Goal: Information Seeking & Learning: Find specific fact

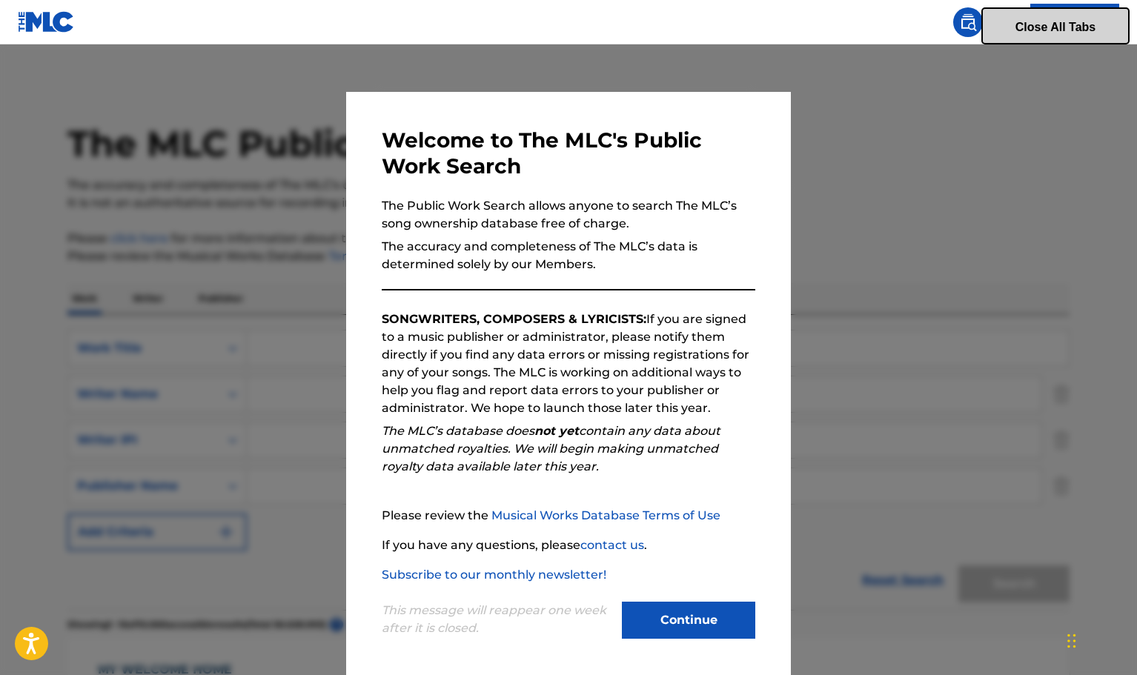
click at [666, 623] on button "Continue" at bounding box center [688, 620] width 133 height 37
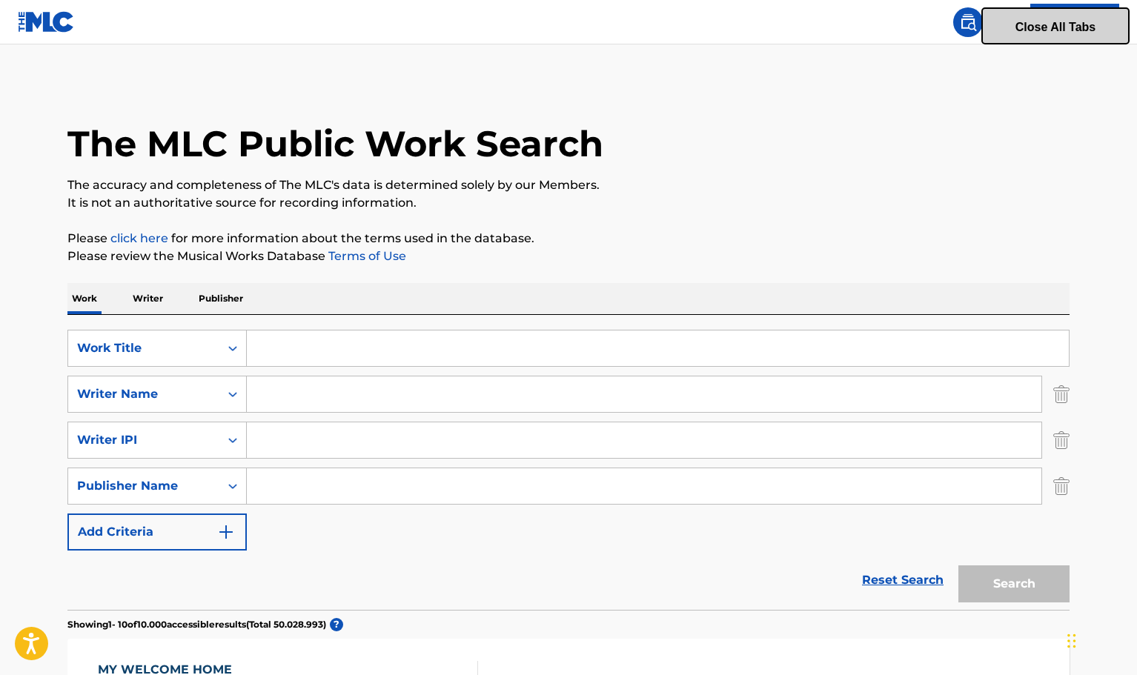
click at [408, 348] on input "Search Form" at bounding box center [658, 349] width 822 height 36
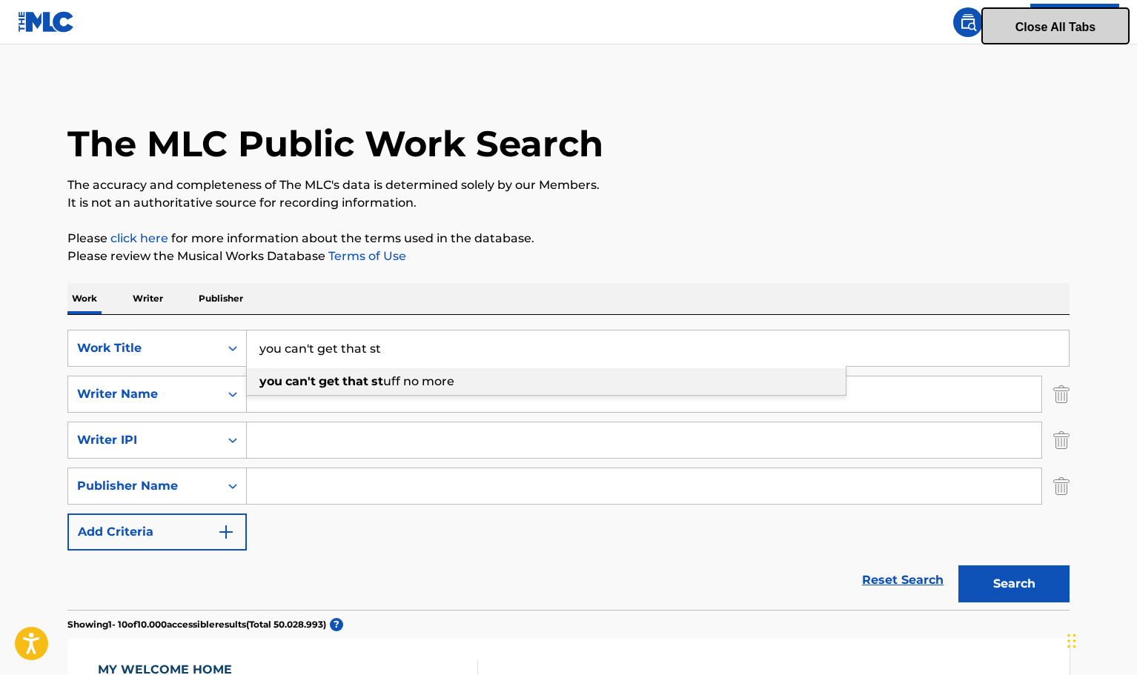
type input "you can't get that st"
click at [422, 380] on span "uff no more" at bounding box center [418, 381] width 71 height 14
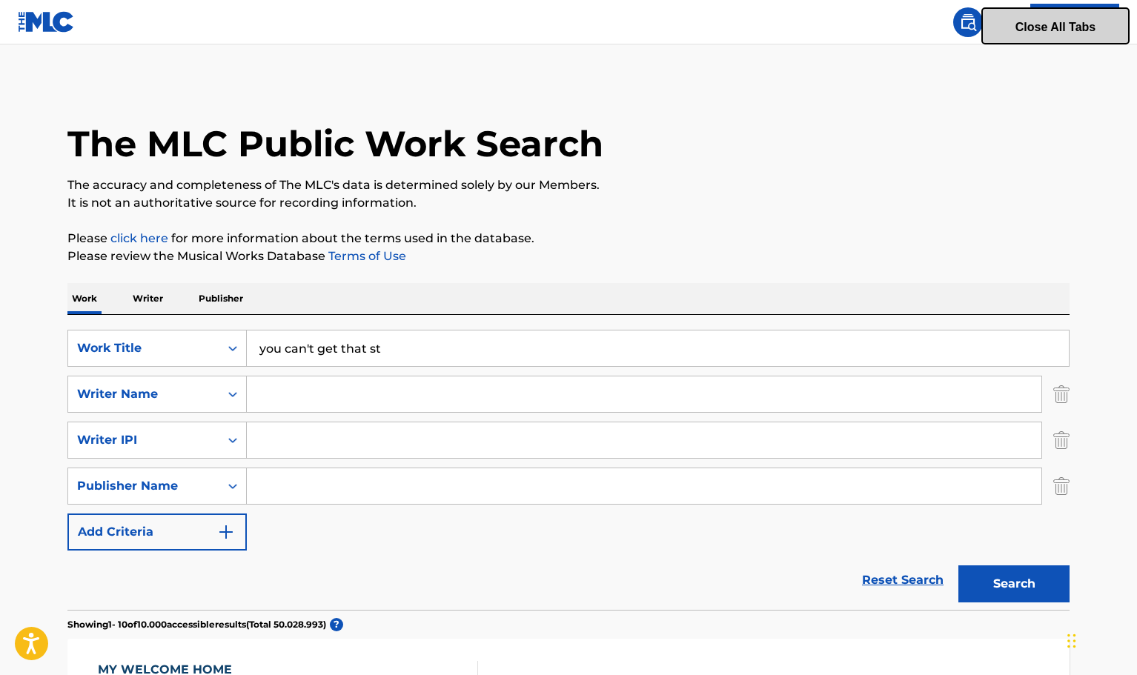
click at [998, 584] on button "Search" at bounding box center [1013, 584] width 111 height 37
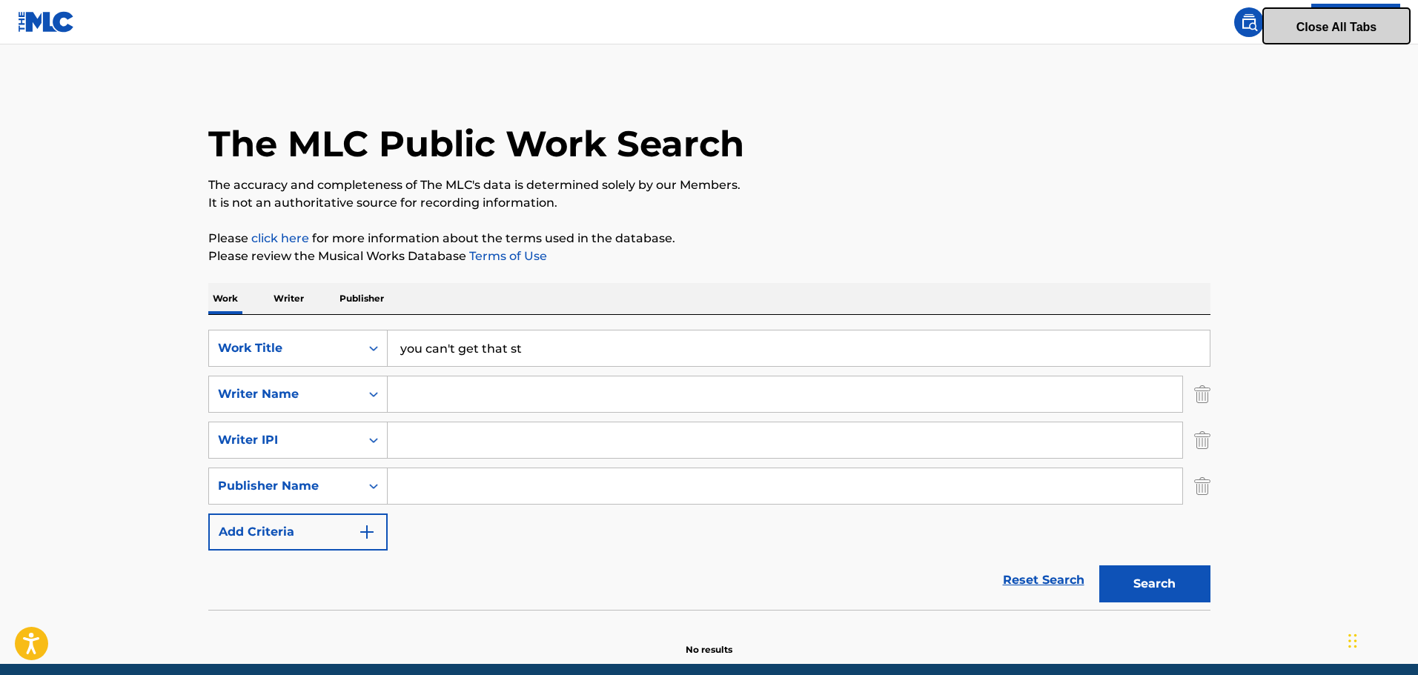
click at [279, 302] on p "Writer" at bounding box center [288, 298] width 39 height 31
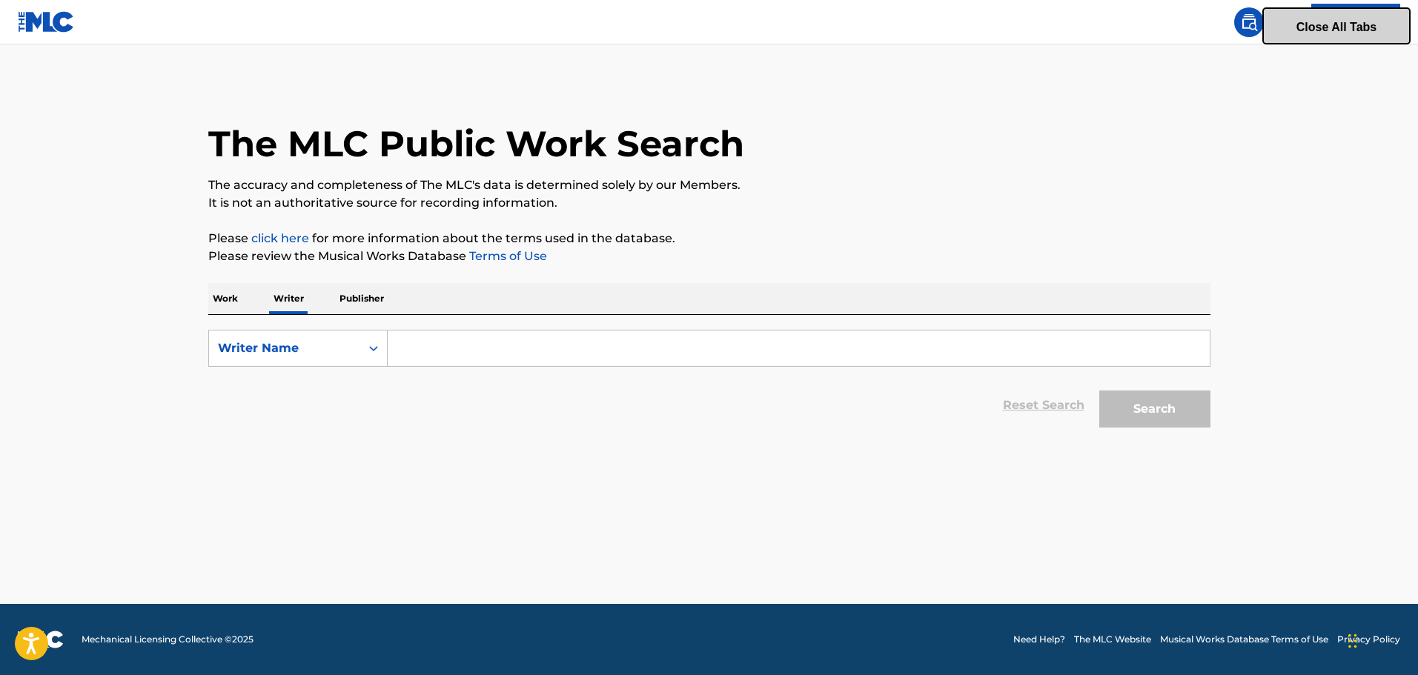
click at [349, 301] on p "Publisher" at bounding box center [361, 298] width 53 height 31
click at [292, 302] on p "Writer" at bounding box center [288, 298] width 39 height 31
click at [491, 359] on input "Search Form" at bounding box center [799, 349] width 822 height 36
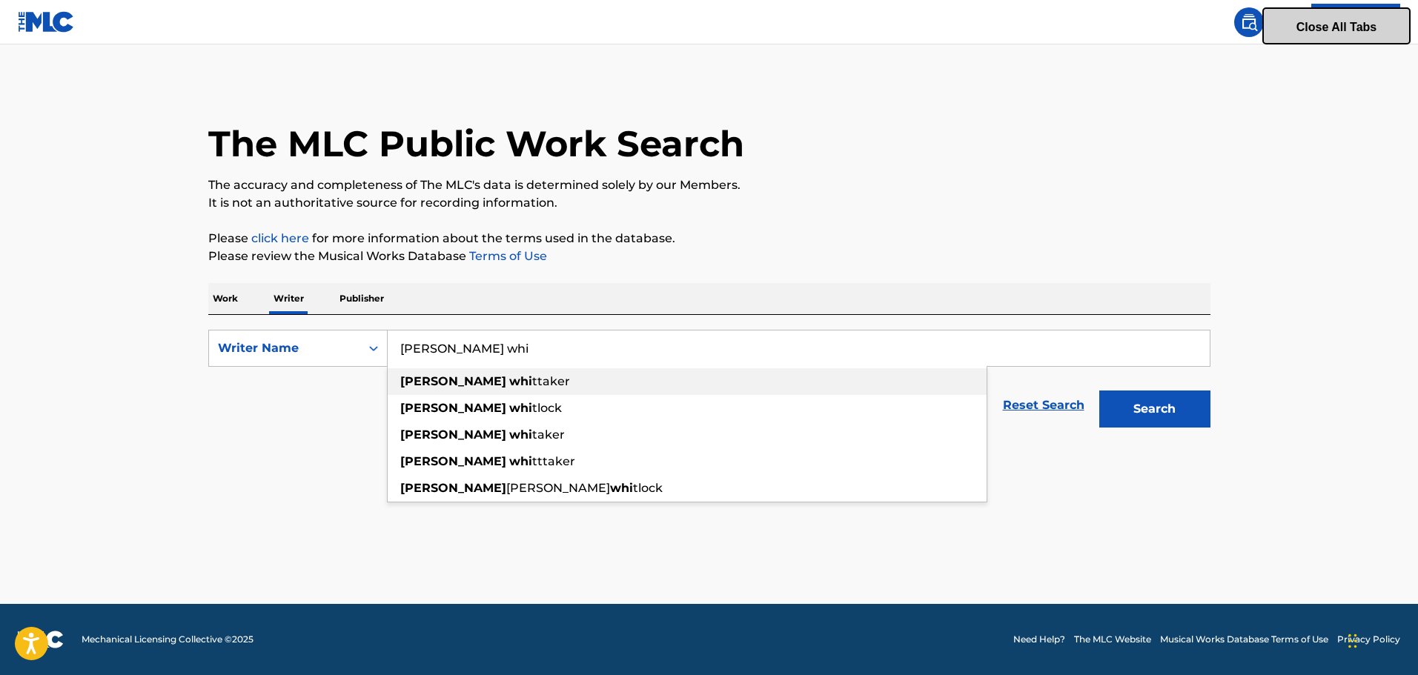
click at [532, 383] on span "ttaker" at bounding box center [551, 381] width 38 height 14
type input "[PERSON_NAME]"
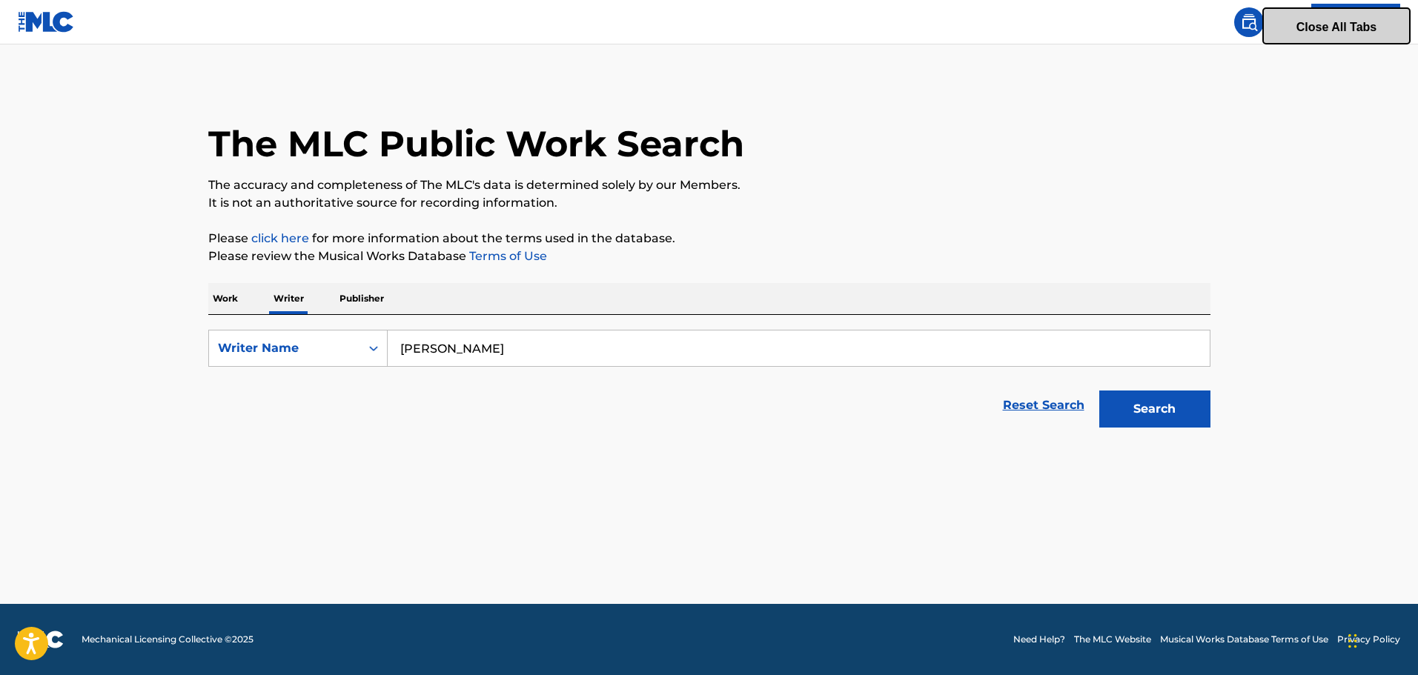
click at [1136, 417] on button "Search" at bounding box center [1154, 409] width 111 height 37
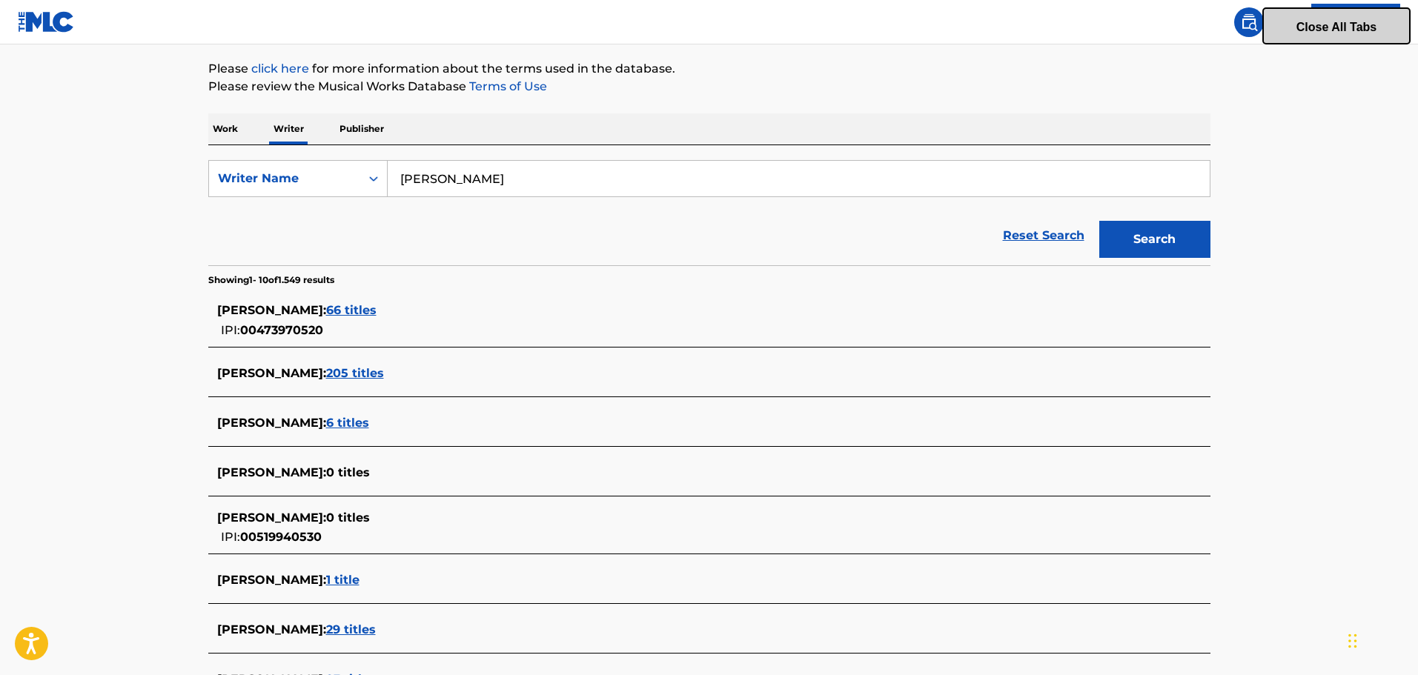
scroll to position [222, 0]
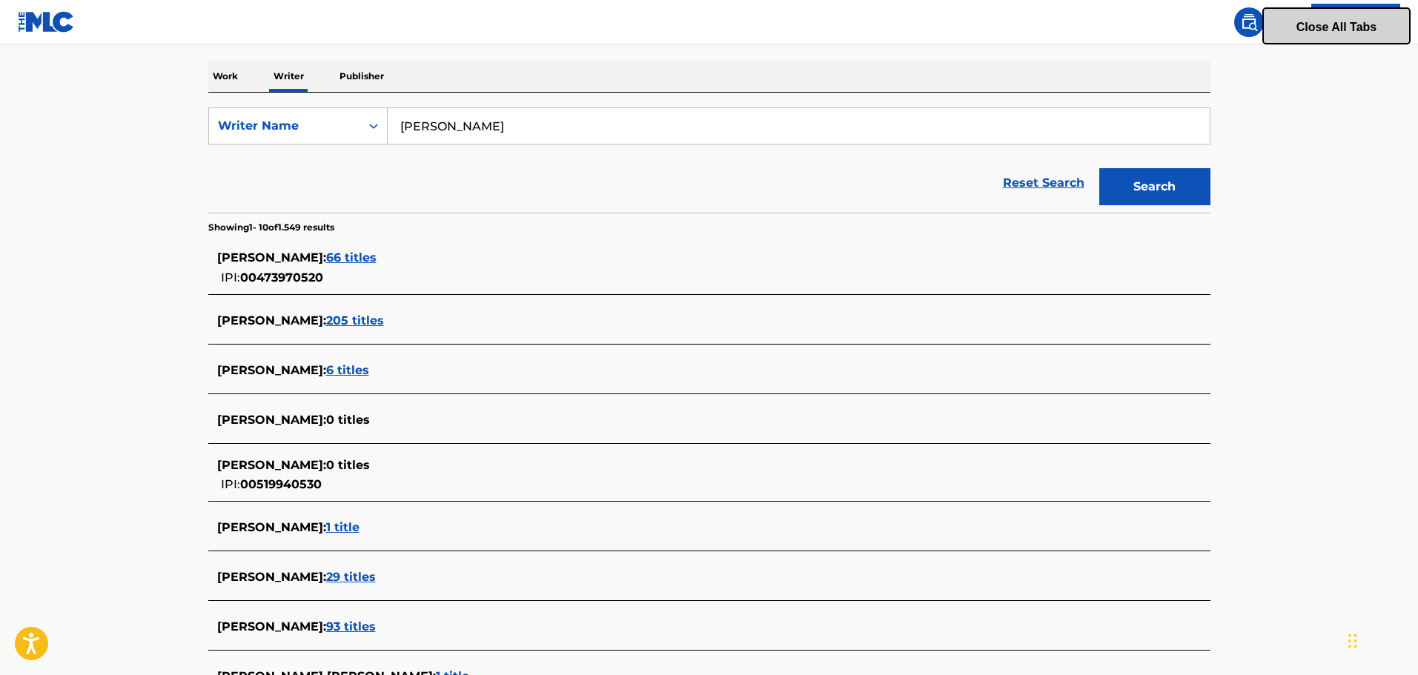
click at [377, 258] on span "66 titles" at bounding box center [351, 258] width 50 height 14
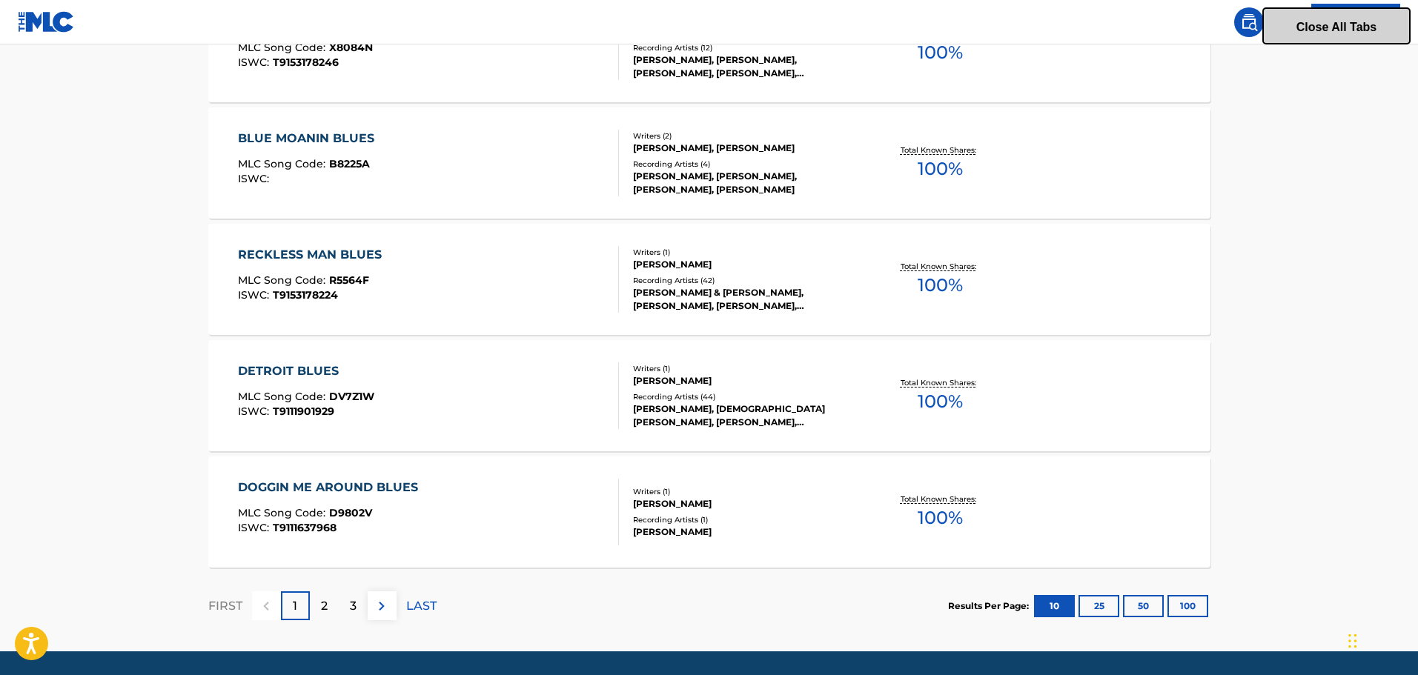
scroll to position [1112, 0]
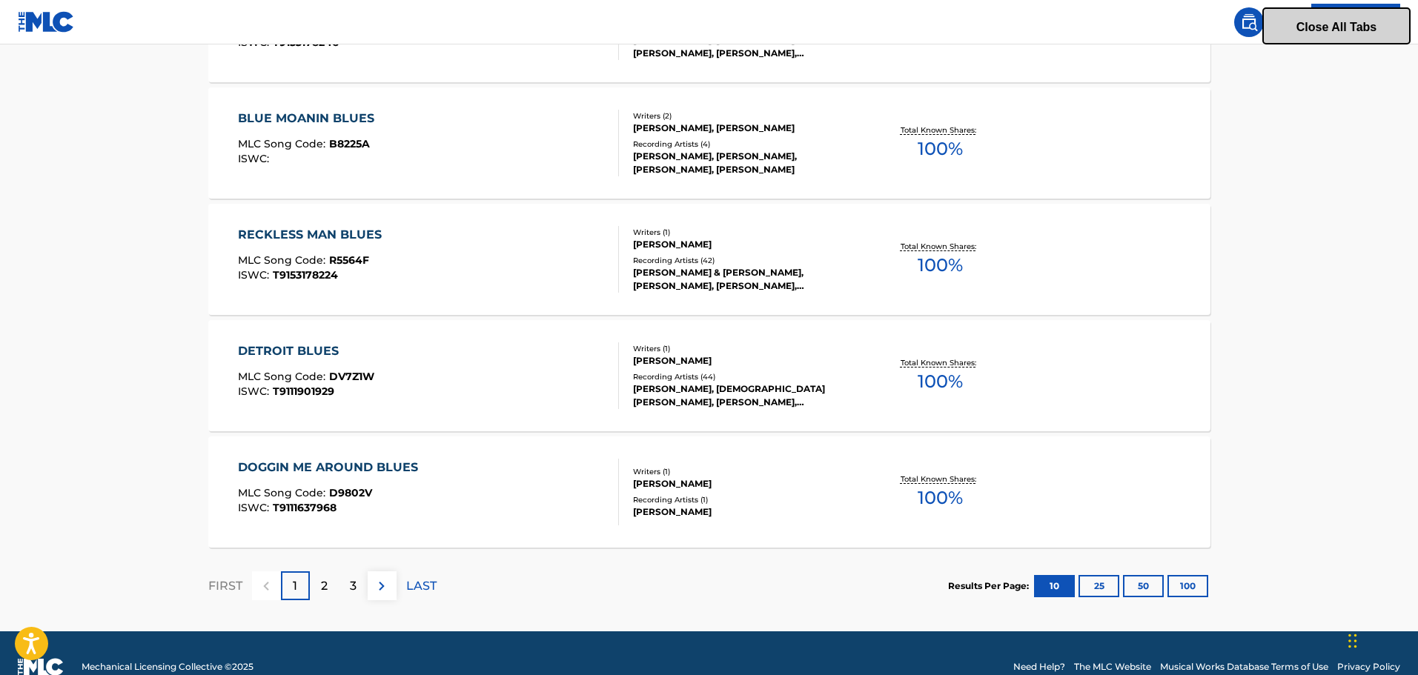
click at [385, 589] on img at bounding box center [382, 586] width 18 height 18
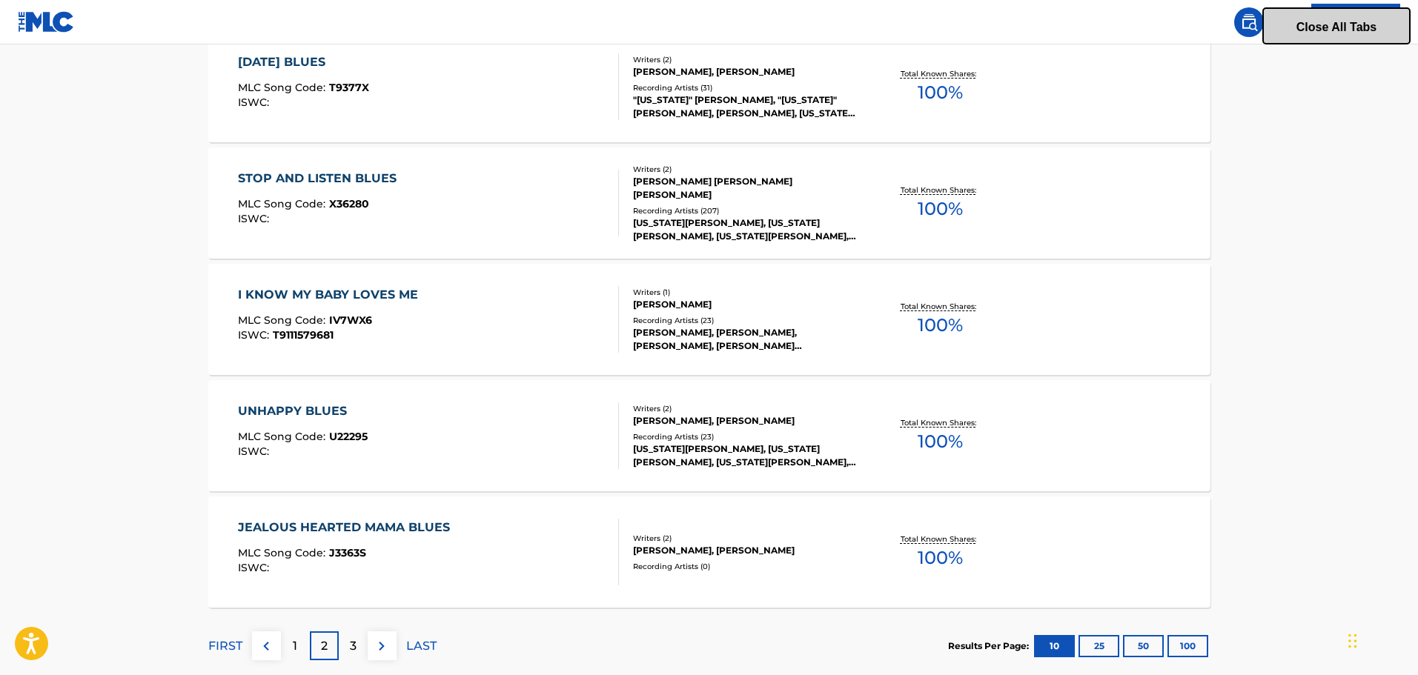
scroll to position [1139, 0]
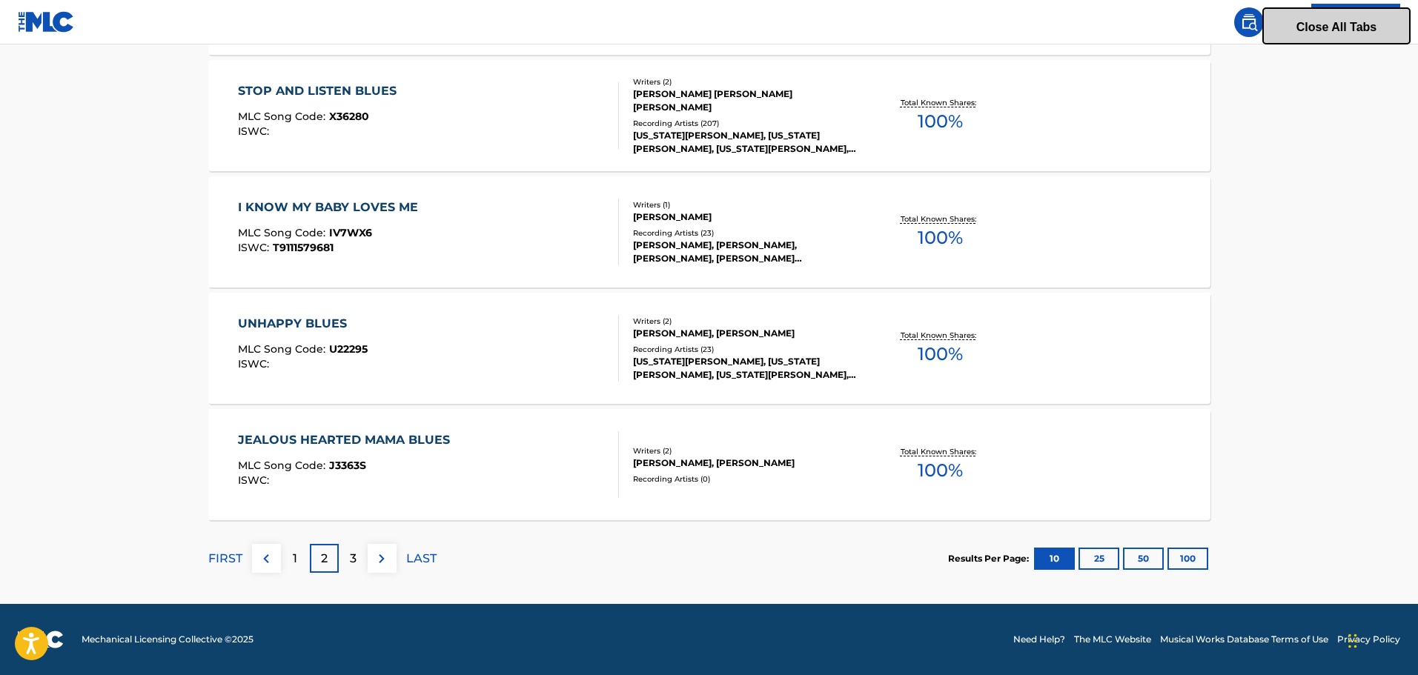
click at [386, 560] on img at bounding box center [382, 559] width 18 height 18
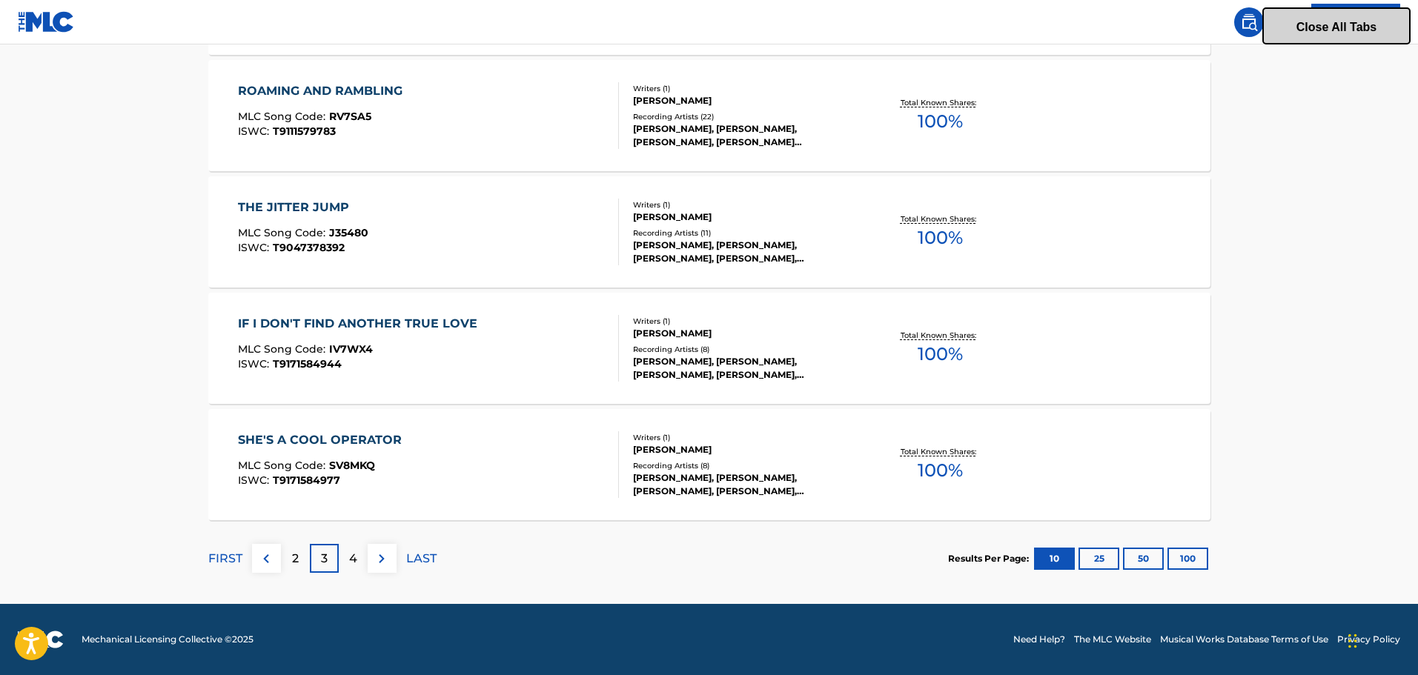
click at [378, 565] on img at bounding box center [382, 559] width 18 height 18
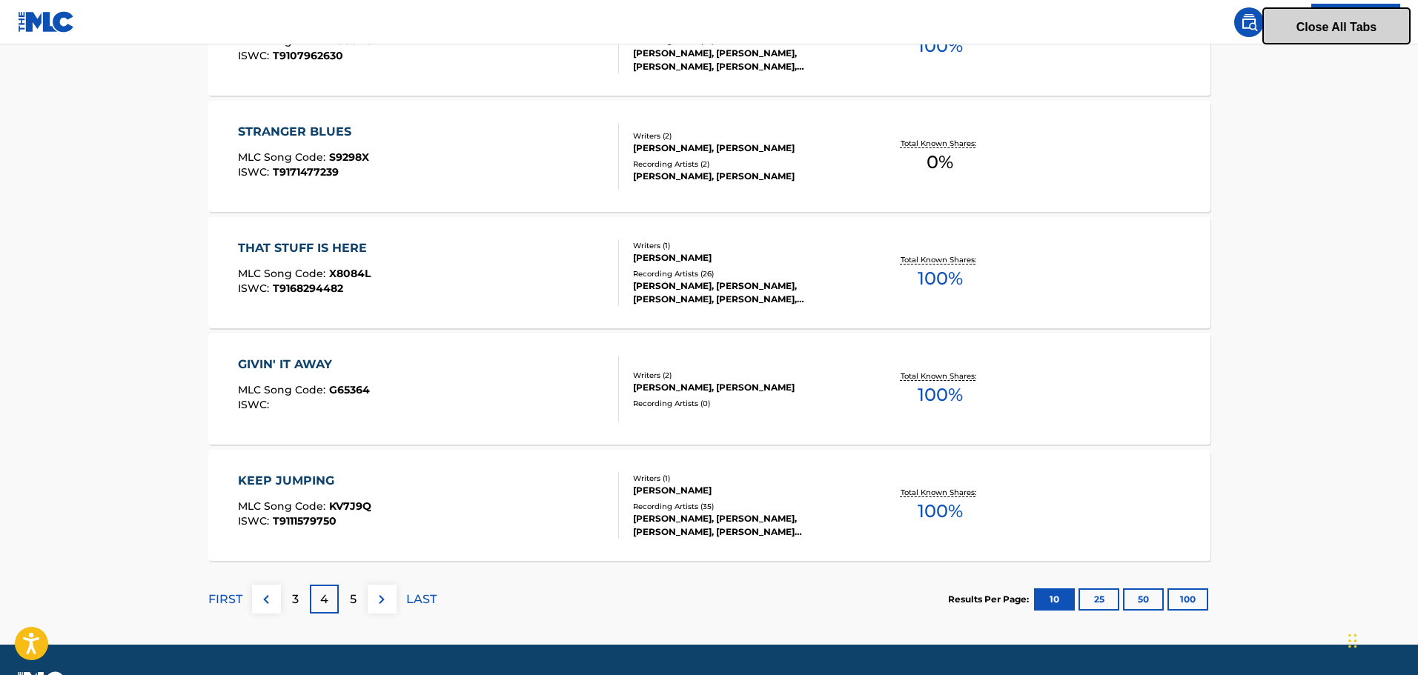
scroll to position [1112, 0]
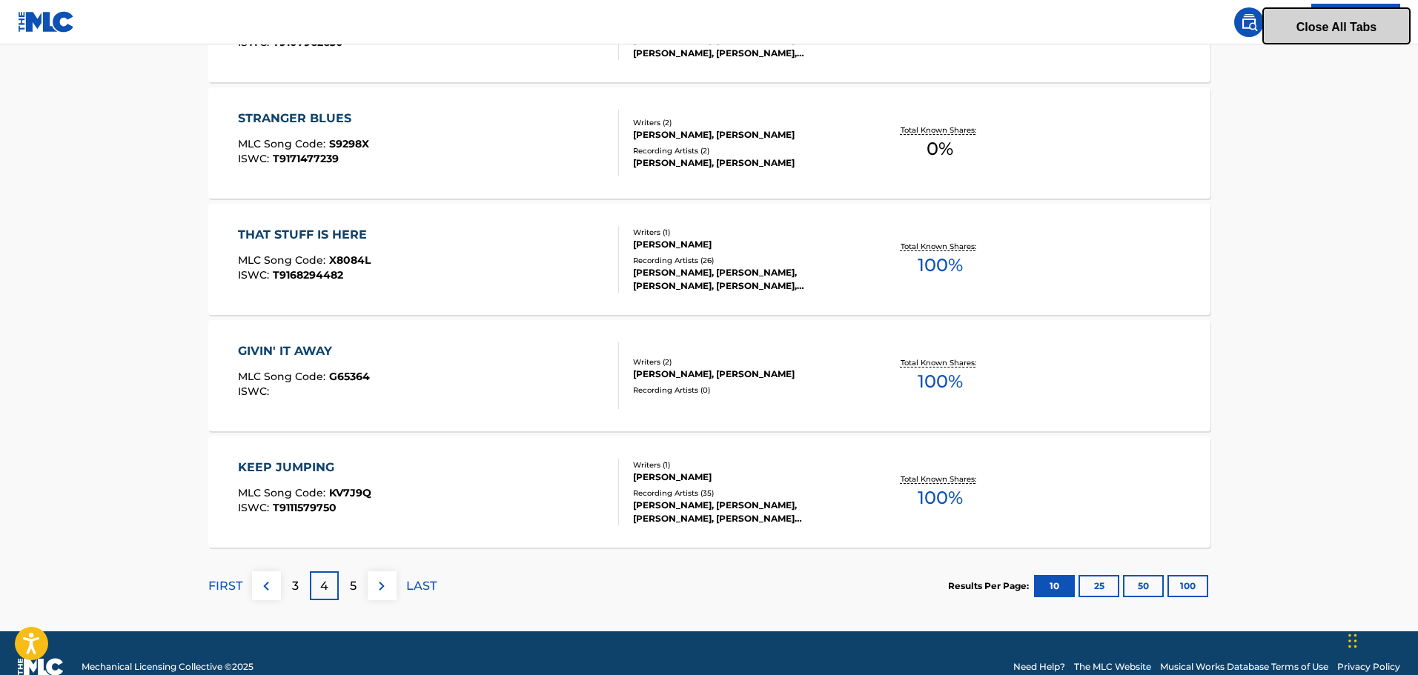
click at [386, 578] on img at bounding box center [382, 586] width 18 height 18
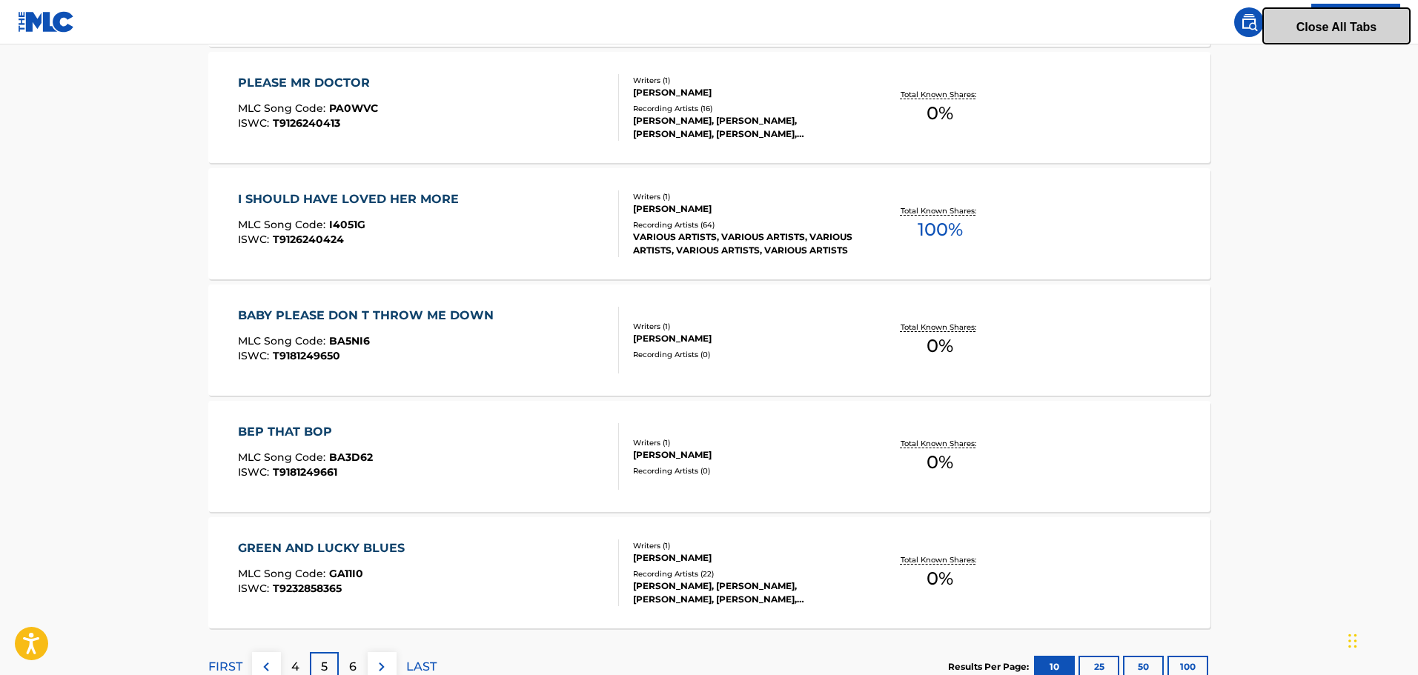
scroll to position [1139, 0]
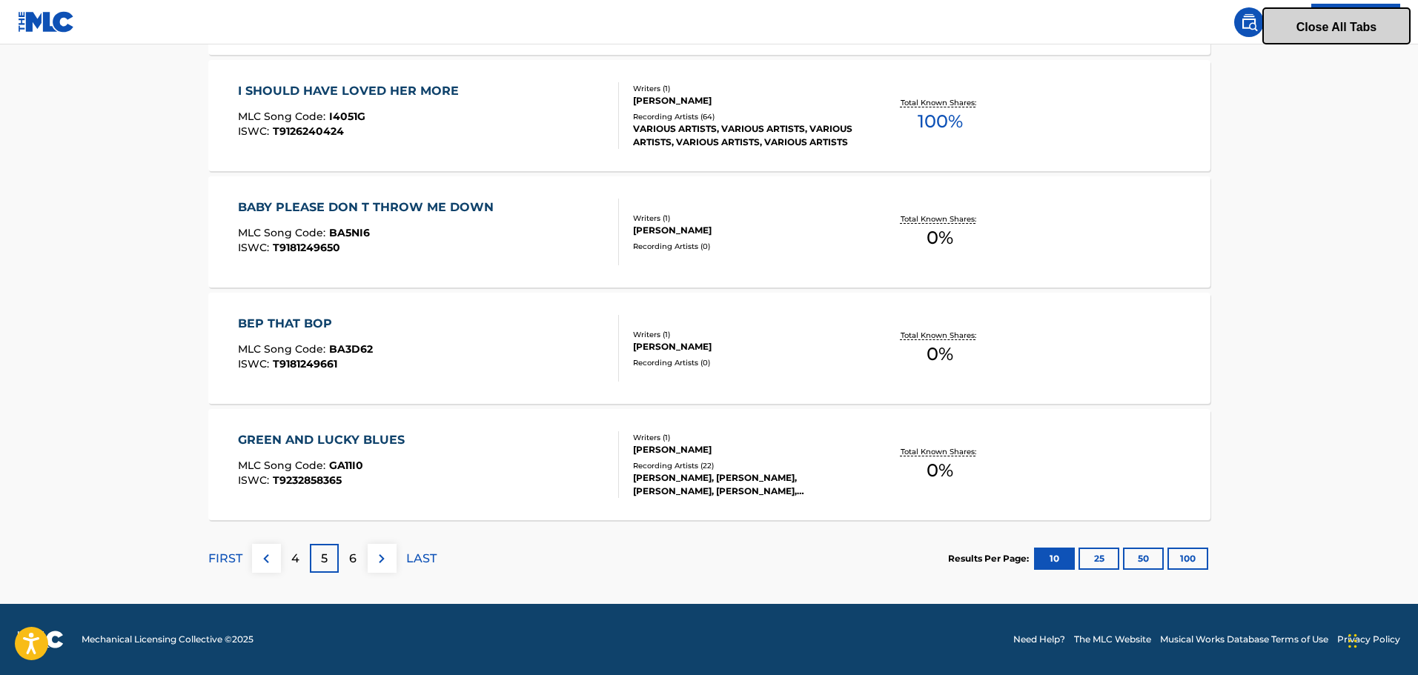
click at [389, 563] on img at bounding box center [382, 559] width 18 height 18
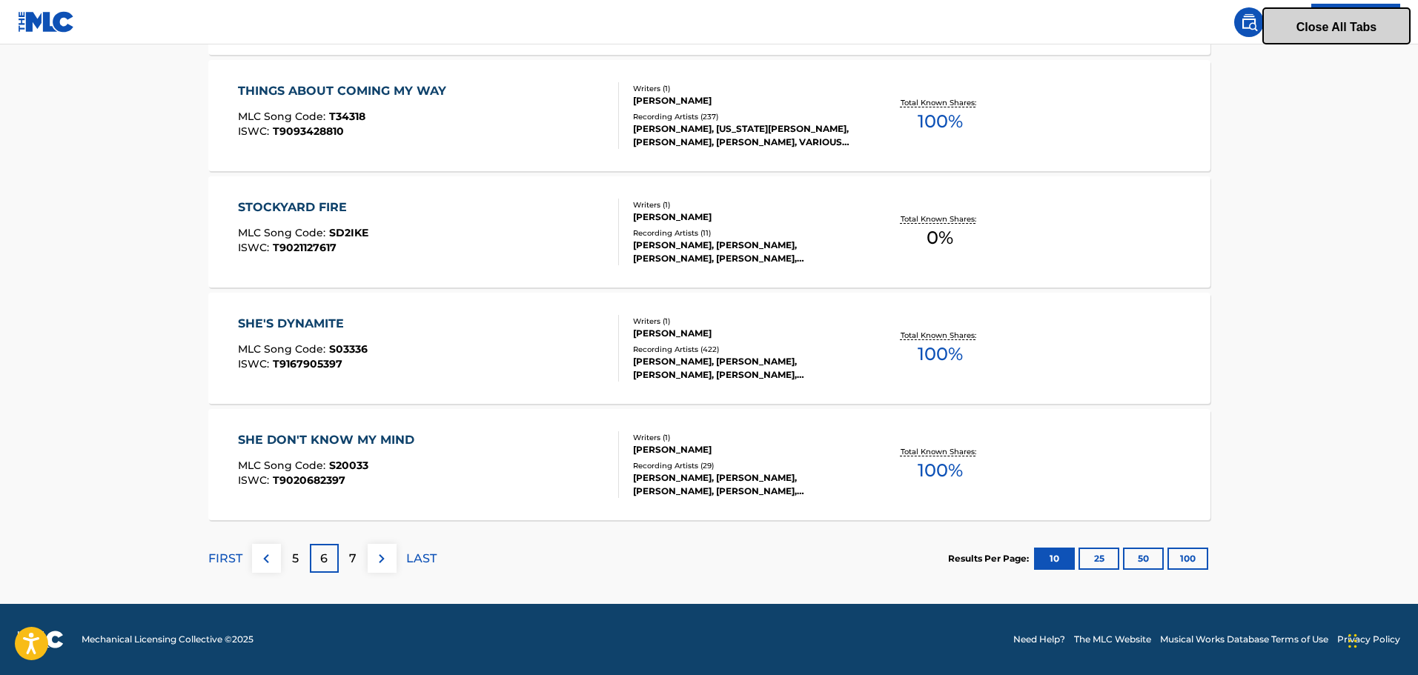
click at [380, 566] on img at bounding box center [382, 559] width 18 height 18
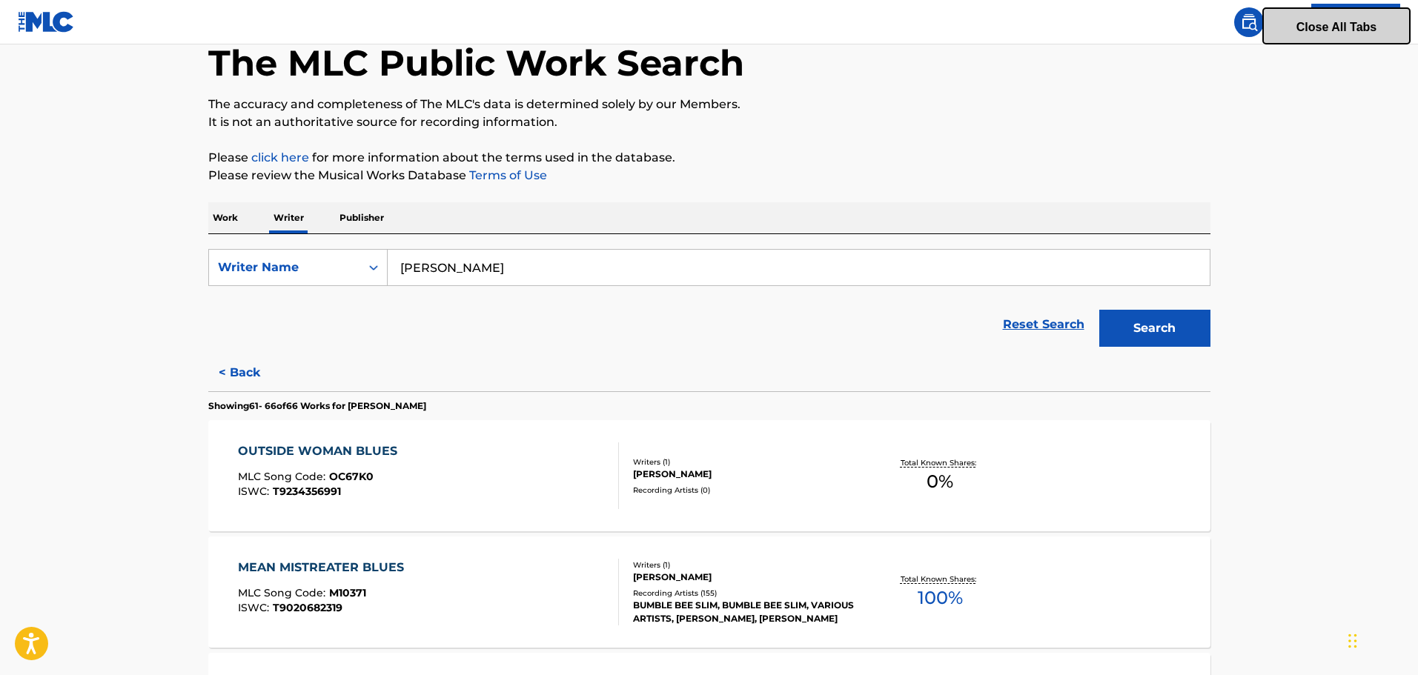
scroll to position [0, 0]
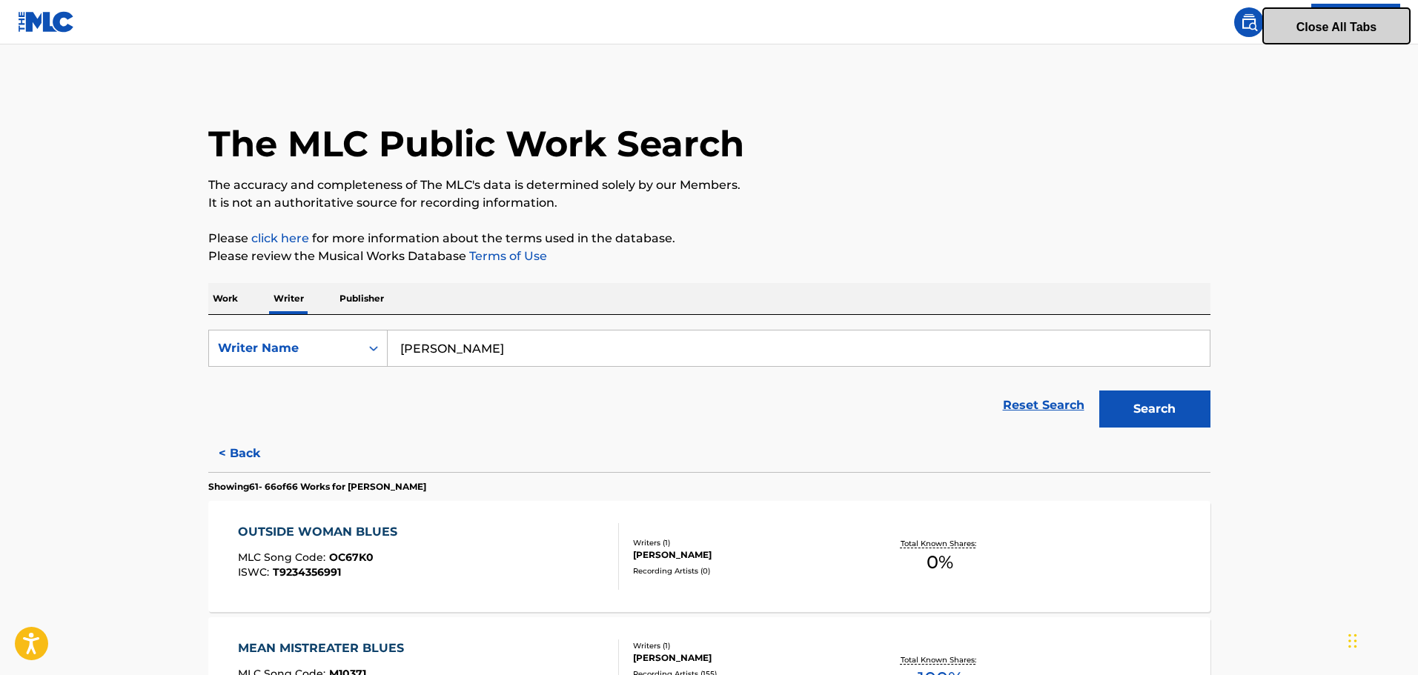
click at [1136, 411] on button "Search" at bounding box center [1154, 409] width 111 height 37
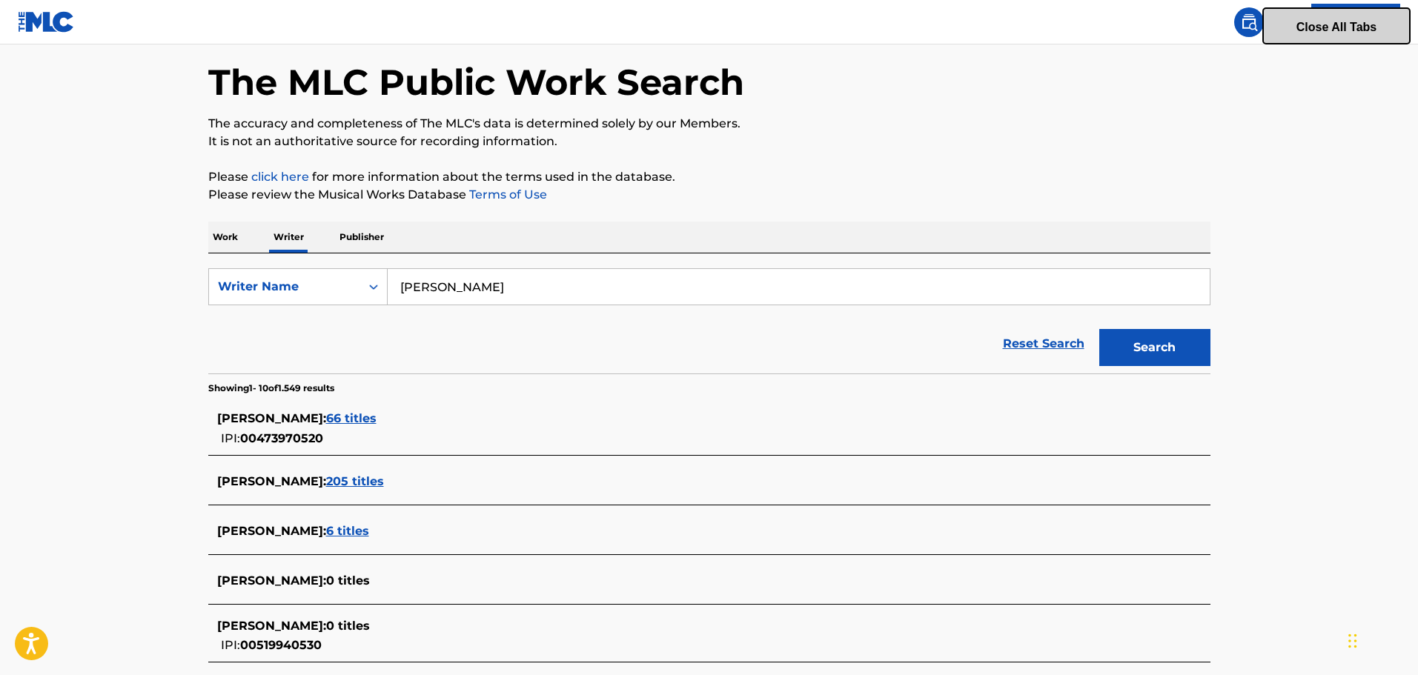
scroll to position [148, 0]
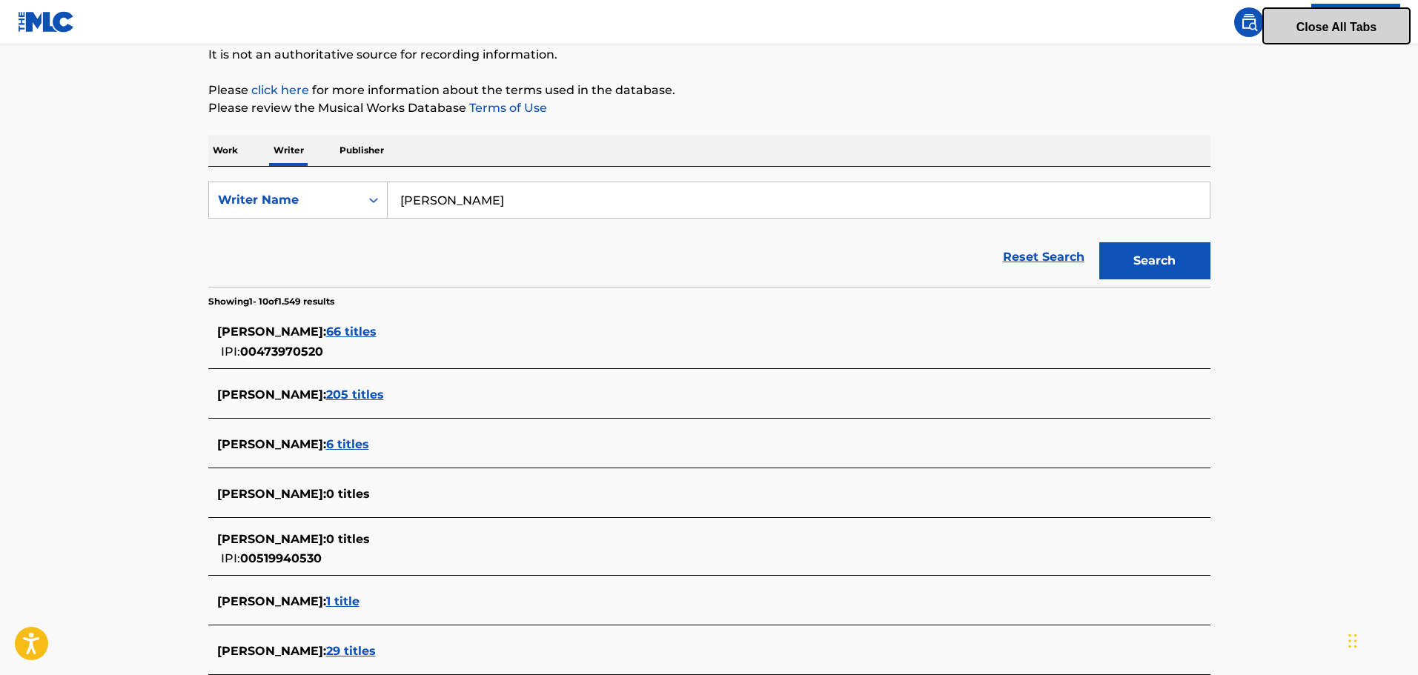
click at [384, 394] on span "205 titles" at bounding box center [355, 395] width 58 height 14
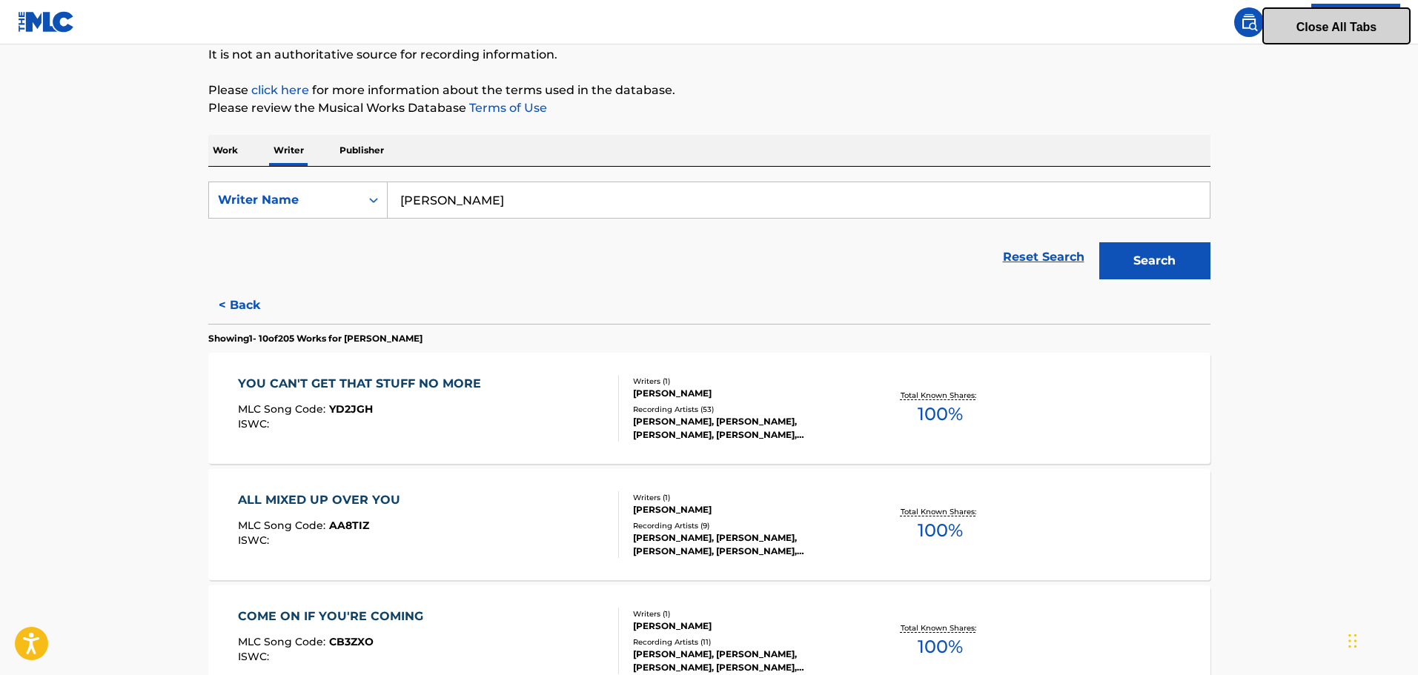
click at [455, 381] on div "YOU CAN'T GET THAT STUFF NO MORE" at bounding box center [363, 384] width 251 height 18
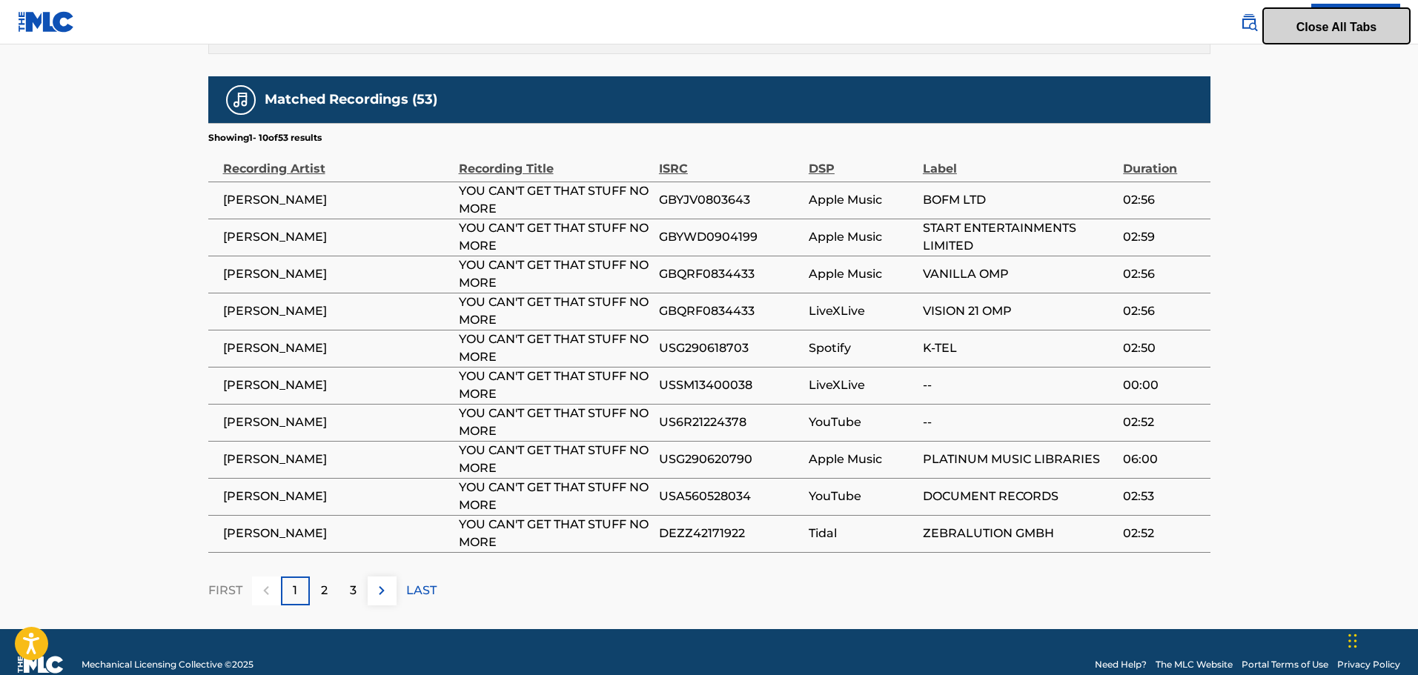
scroll to position [815, 0]
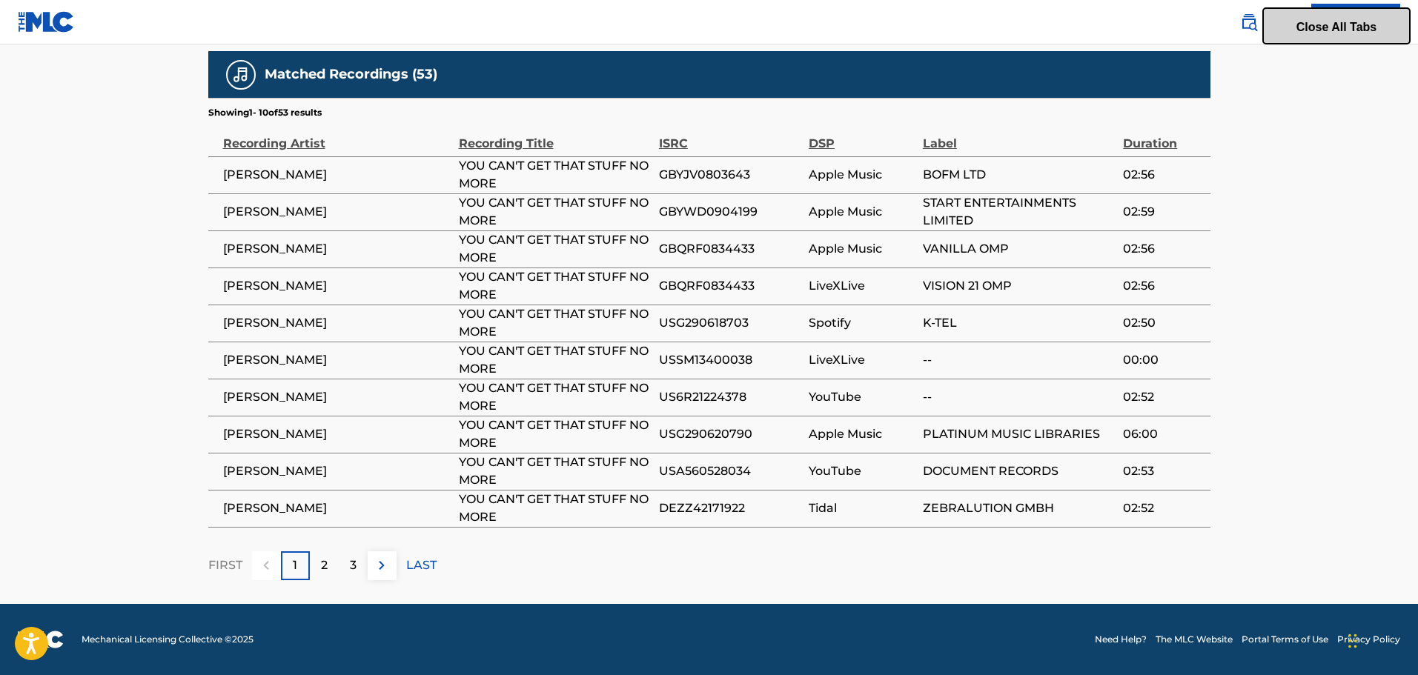
click at [375, 563] on img at bounding box center [382, 566] width 18 height 18
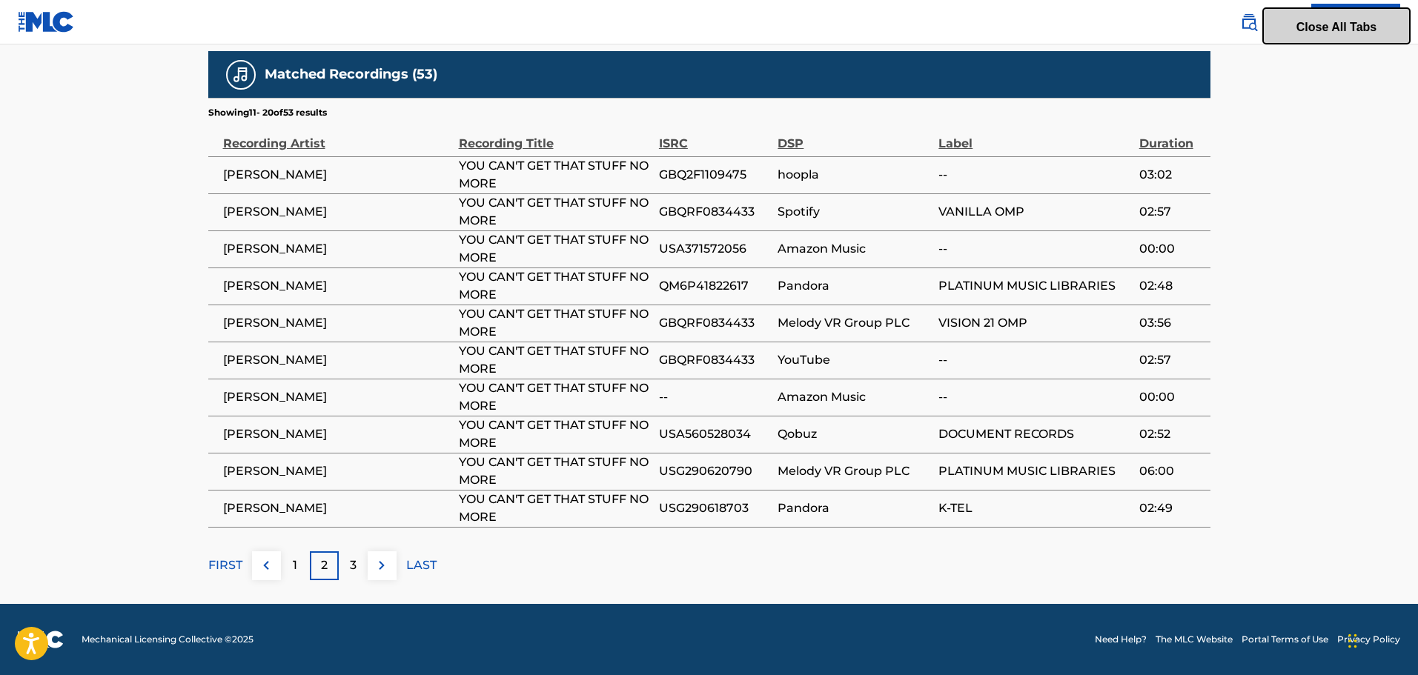
click at [375, 563] on img at bounding box center [382, 566] width 18 height 18
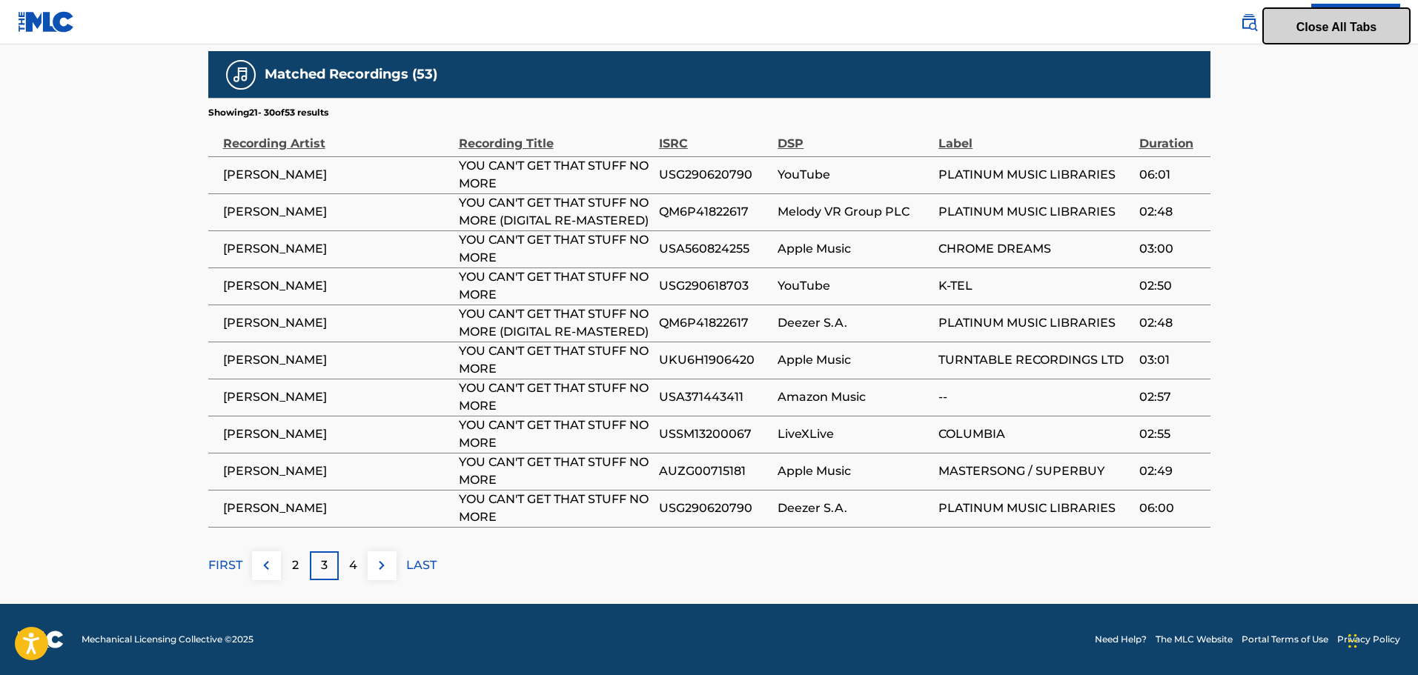
click at [375, 563] on img at bounding box center [382, 566] width 18 height 18
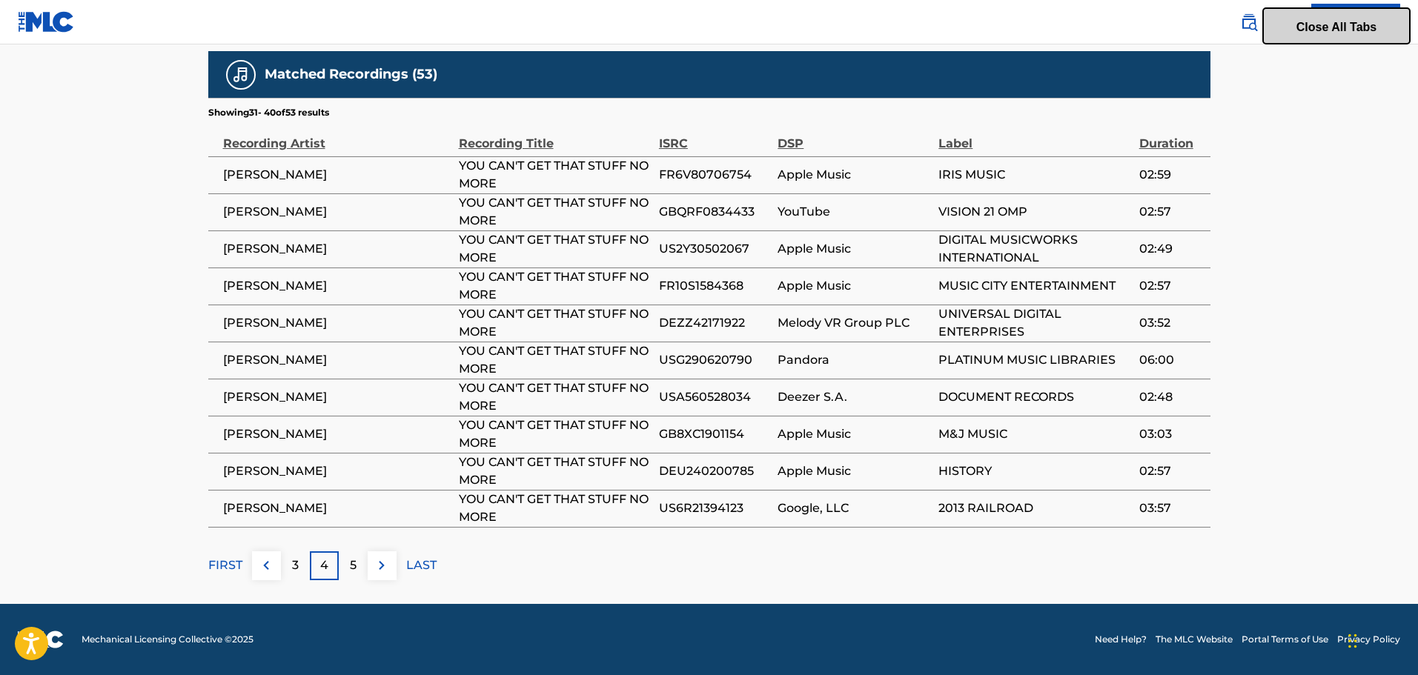
click at [375, 563] on img at bounding box center [382, 566] width 18 height 18
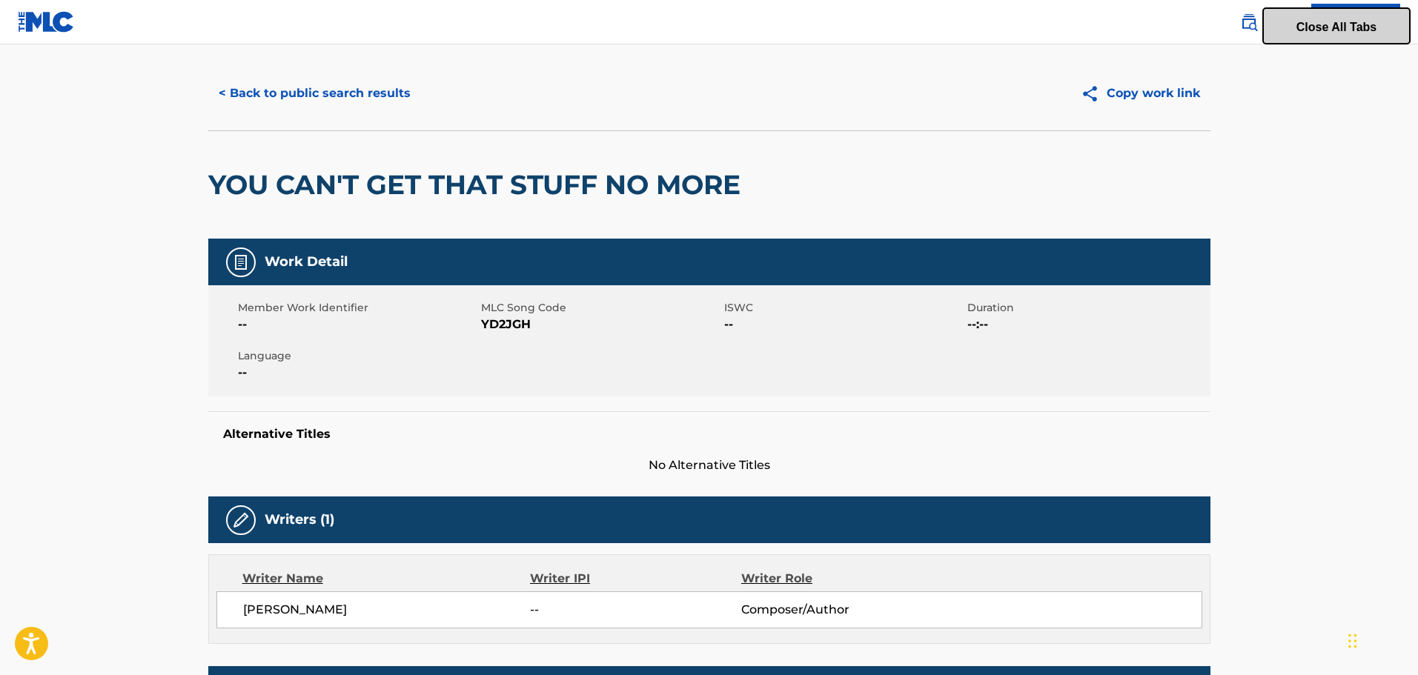
scroll to position [0, 0]
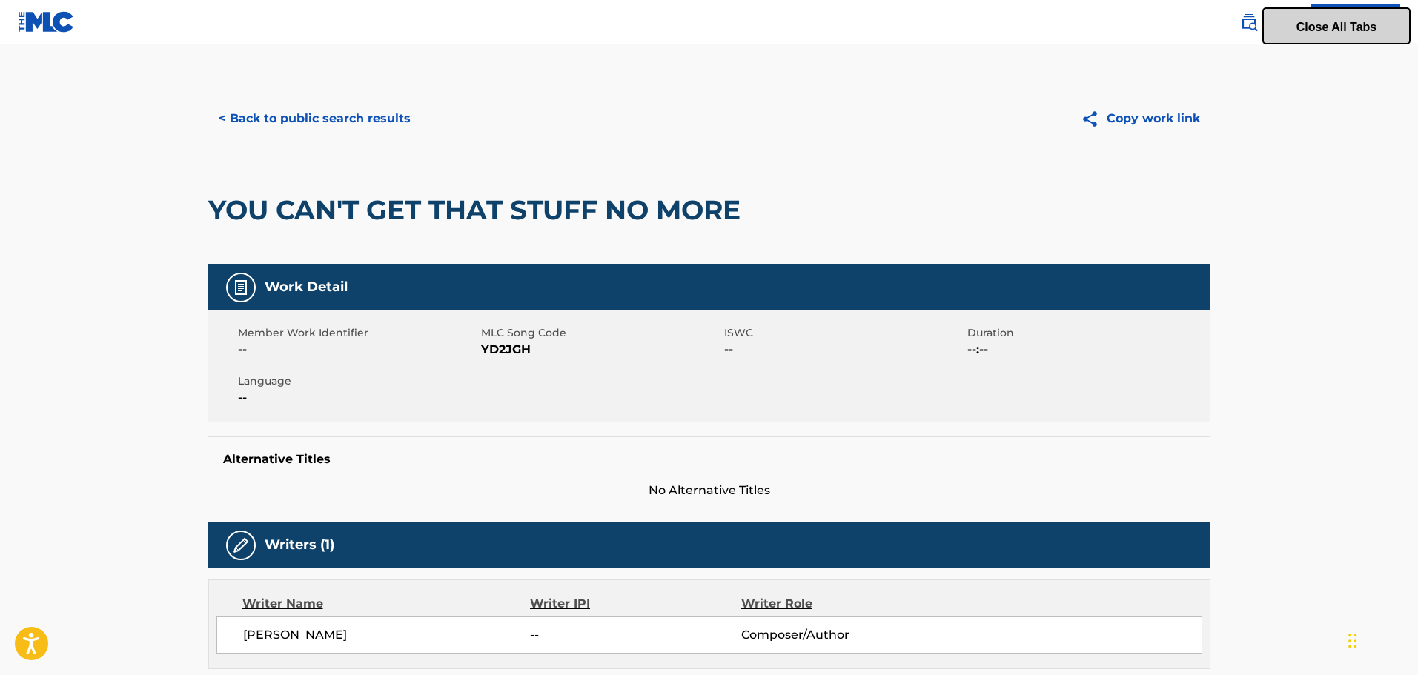
click at [334, 117] on button "< Back to public search results" at bounding box center [314, 118] width 213 height 37
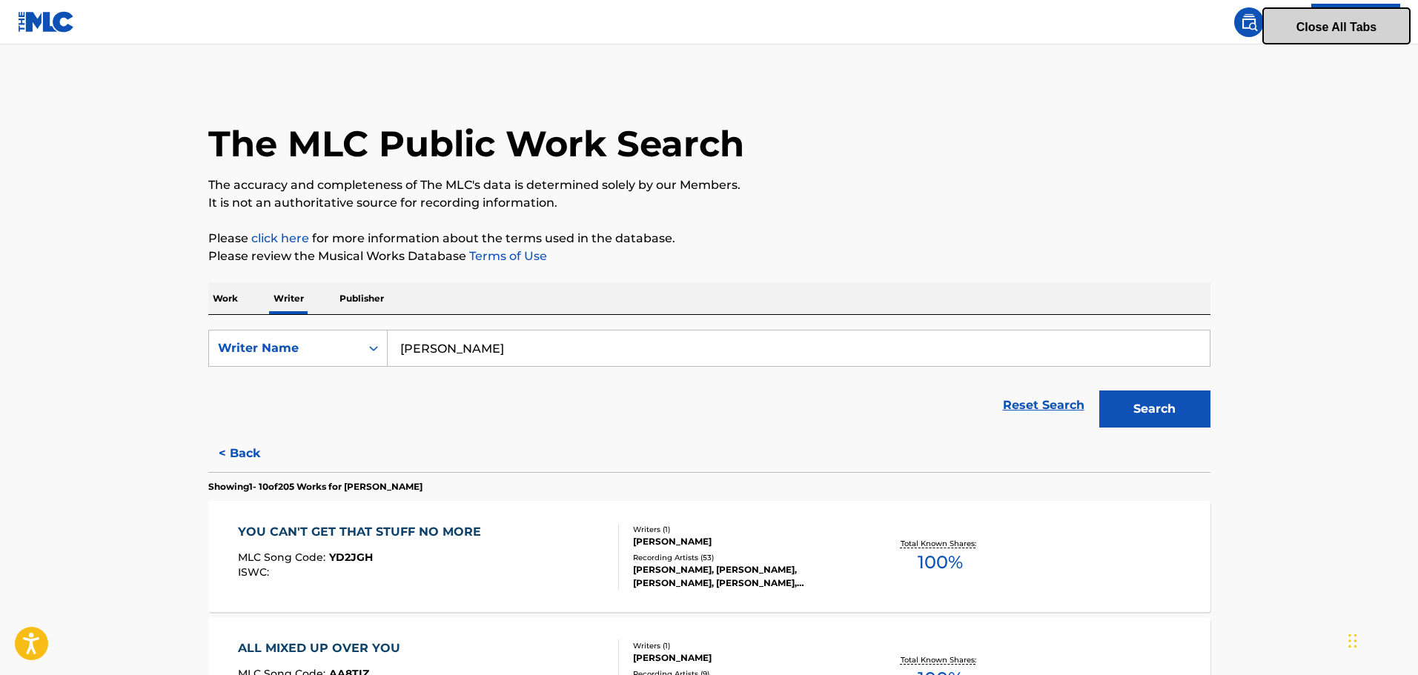
click at [539, 356] on input "[PERSON_NAME]" at bounding box center [799, 349] width 822 height 36
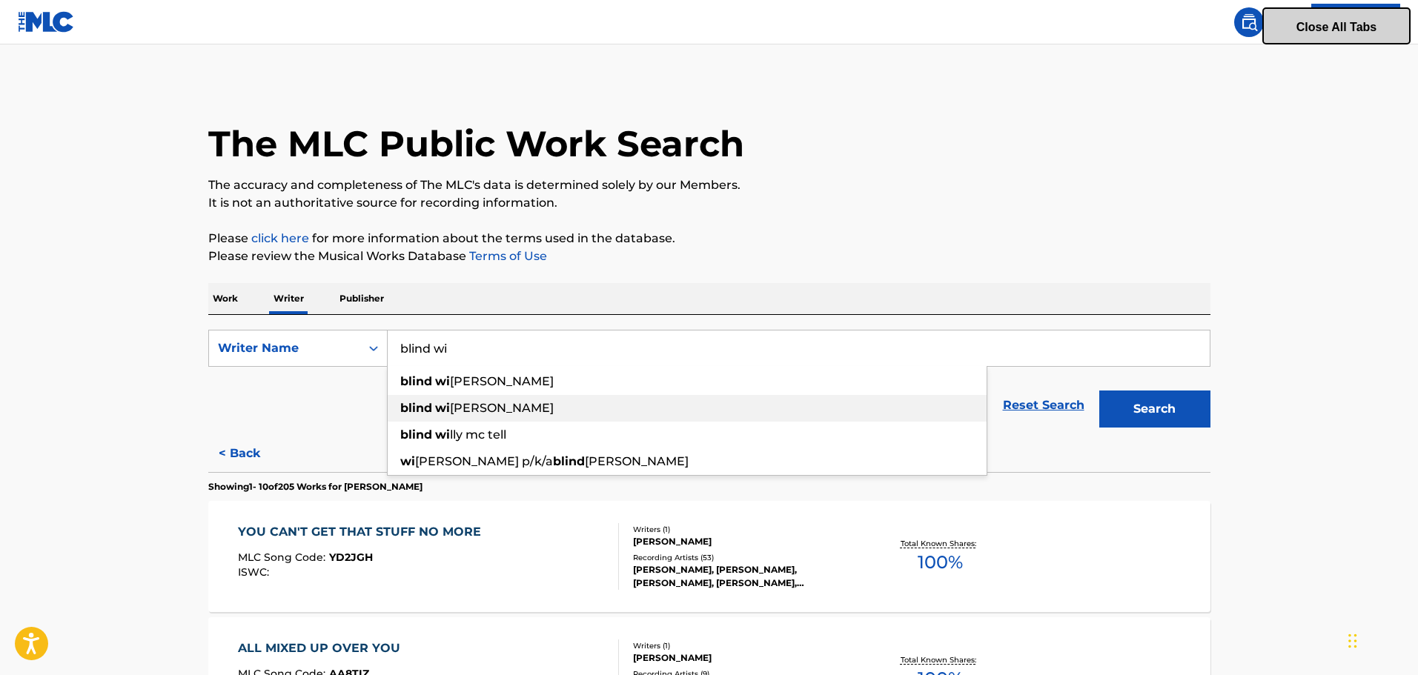
click at [514, 409] on div "blind wi [PERSON_NAME]" at bounding box center [687, 408] width 599 height 27
type input "[PERSON_NAME]"
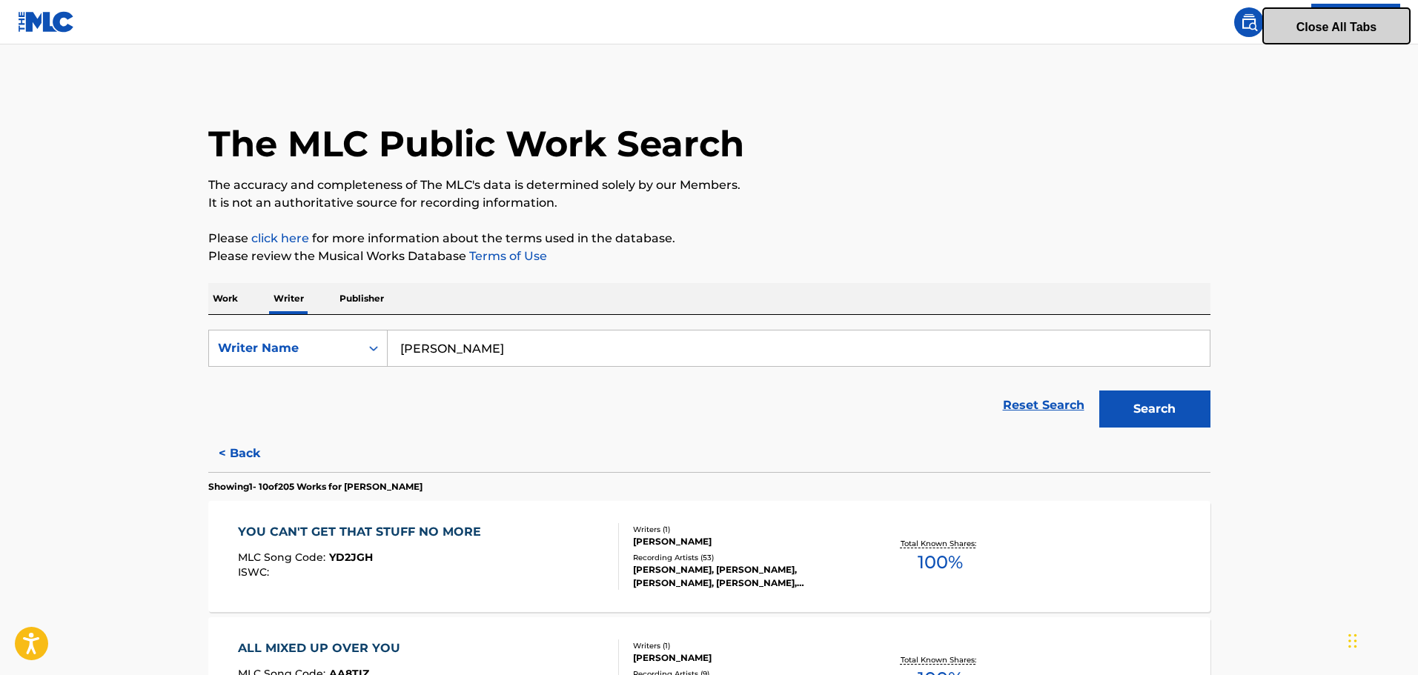
click at [1099, 391] on button "Search" at bounding box center [1154, 409] width 111 height 37
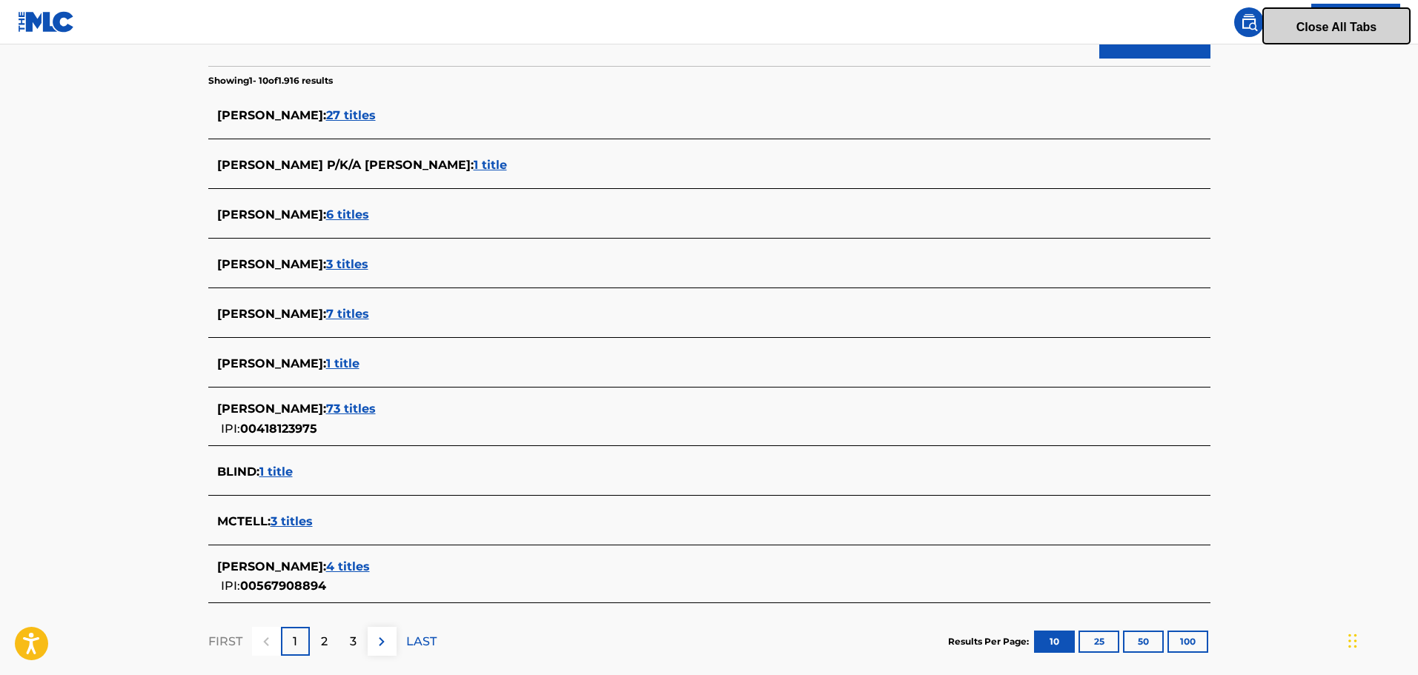
scroll to position [371, 0]
click at [354, 411] on span "73 titles" at bounding box center [351, 407] width 50 height 14
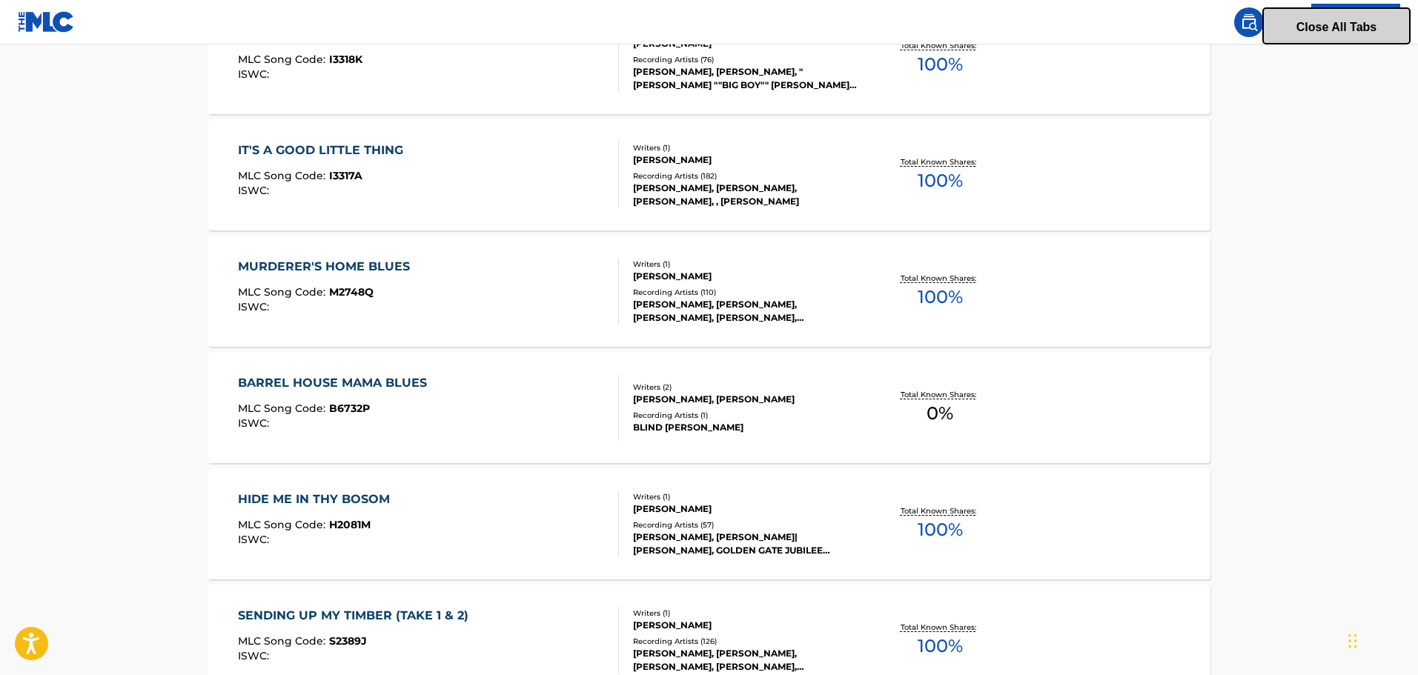
scroll to position [1139, 0]
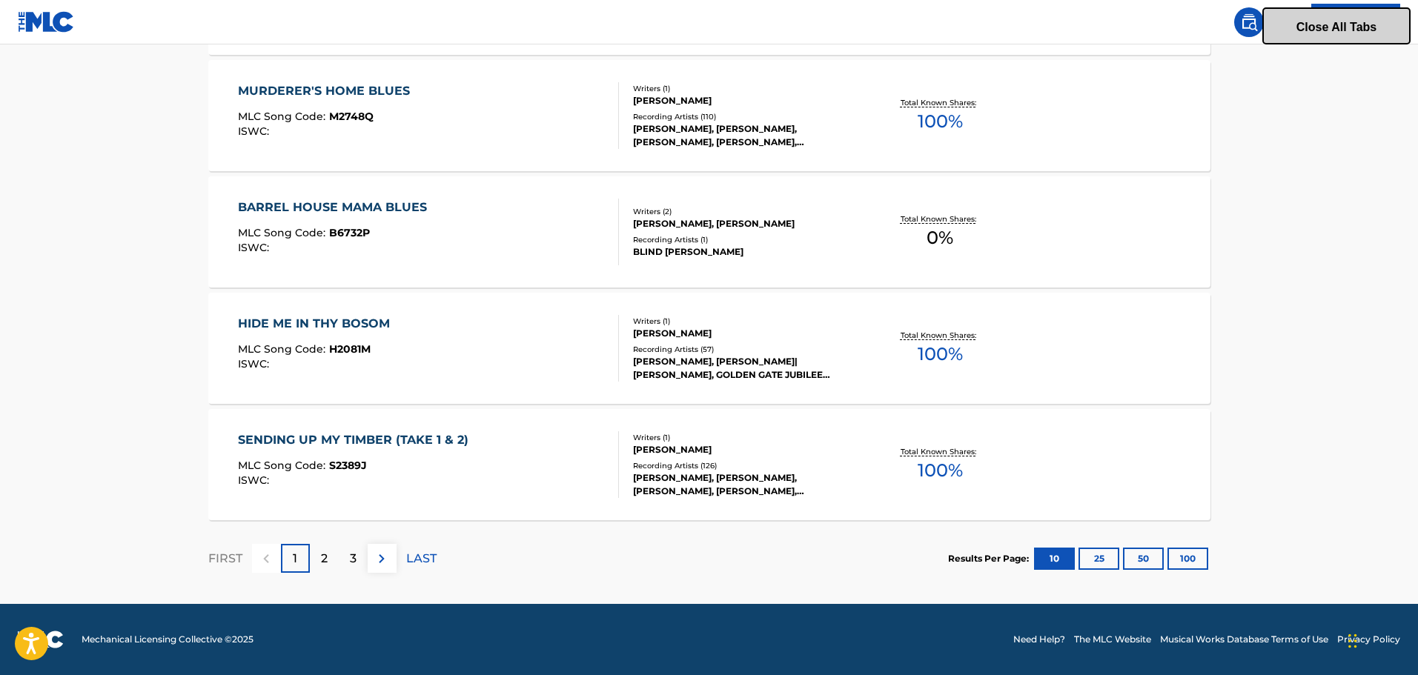
click at [385, 559] on img at bounding box center [382, 559] width 18 height 18
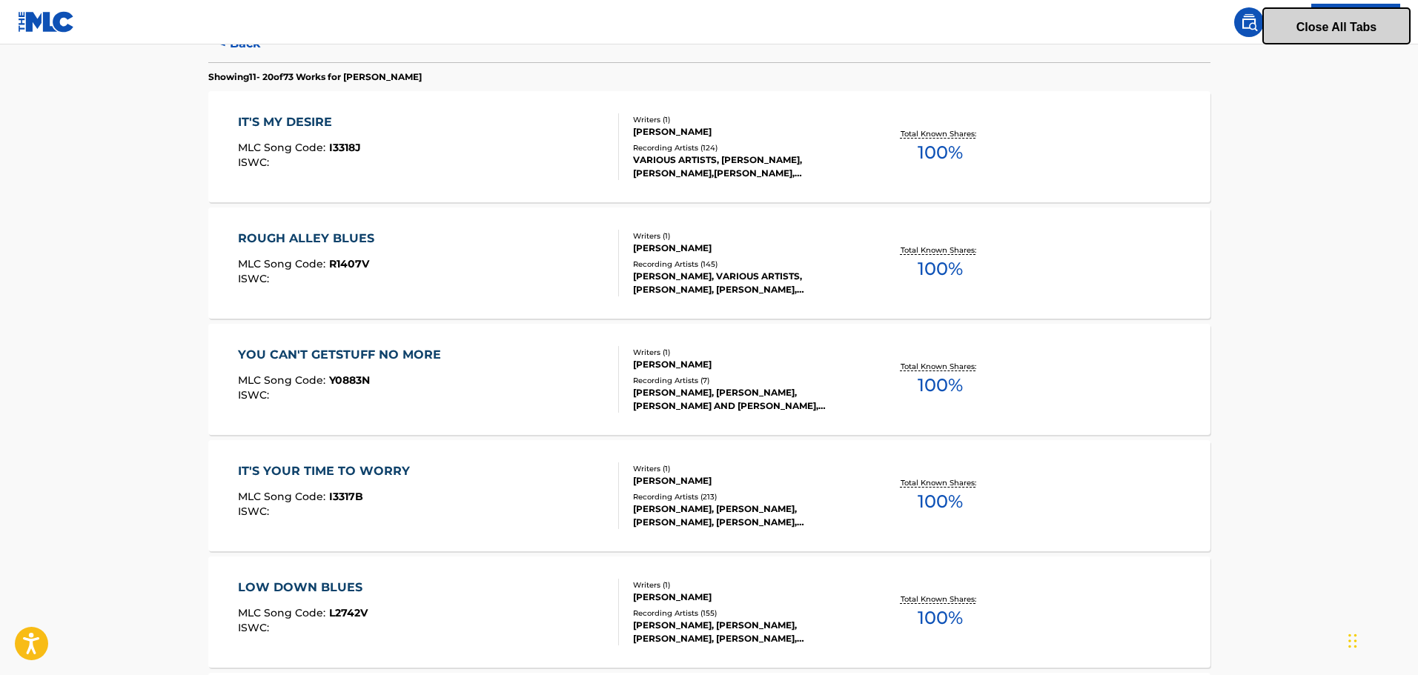
scroll to position [593, 0]
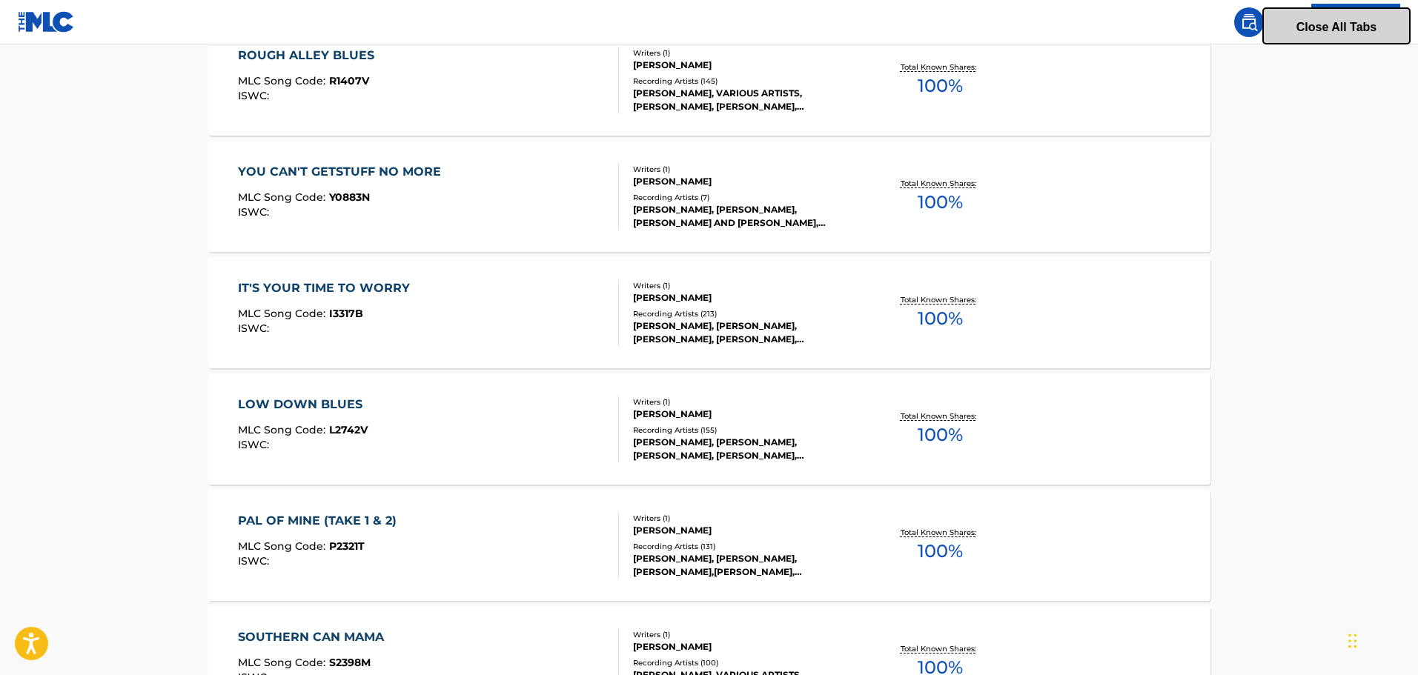
click at [418, 170] on div "YOU CAN'T GETSTUFF NO MORE" at bounding box center [343, 172] width 211 height 18
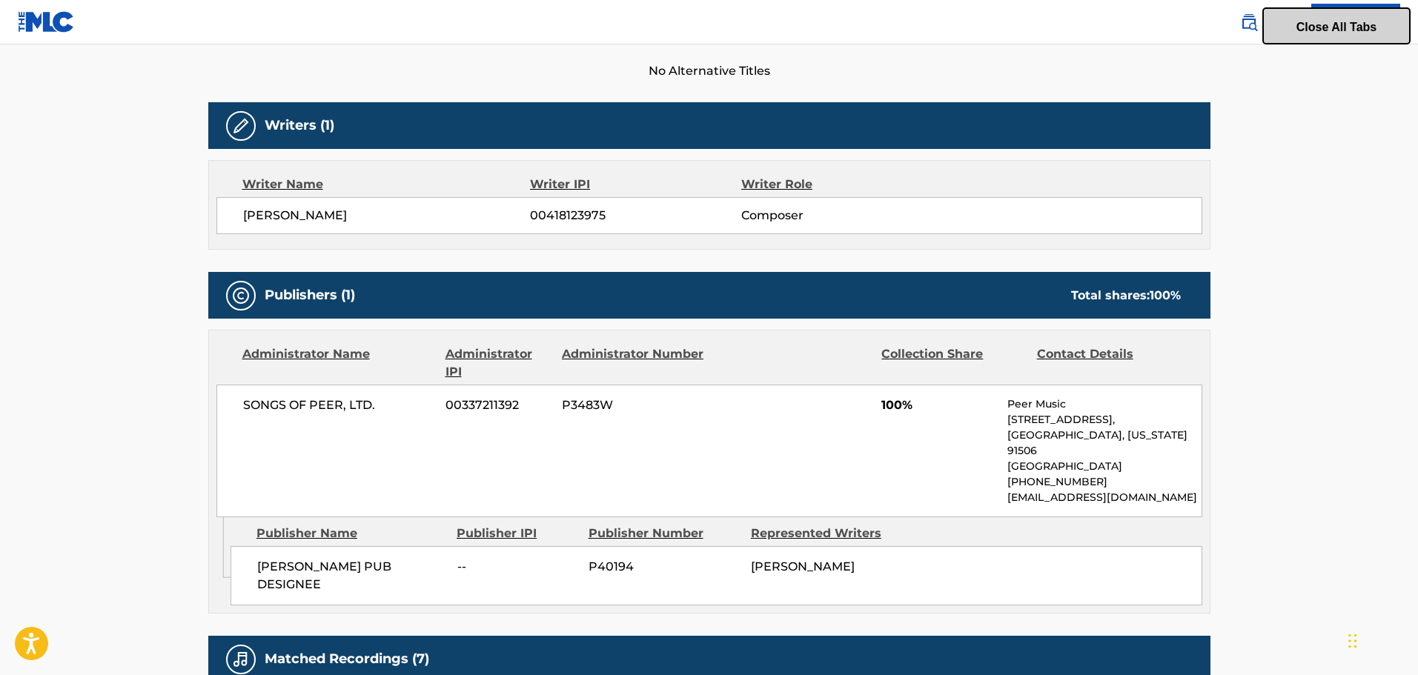
scroll to position [445, 0]
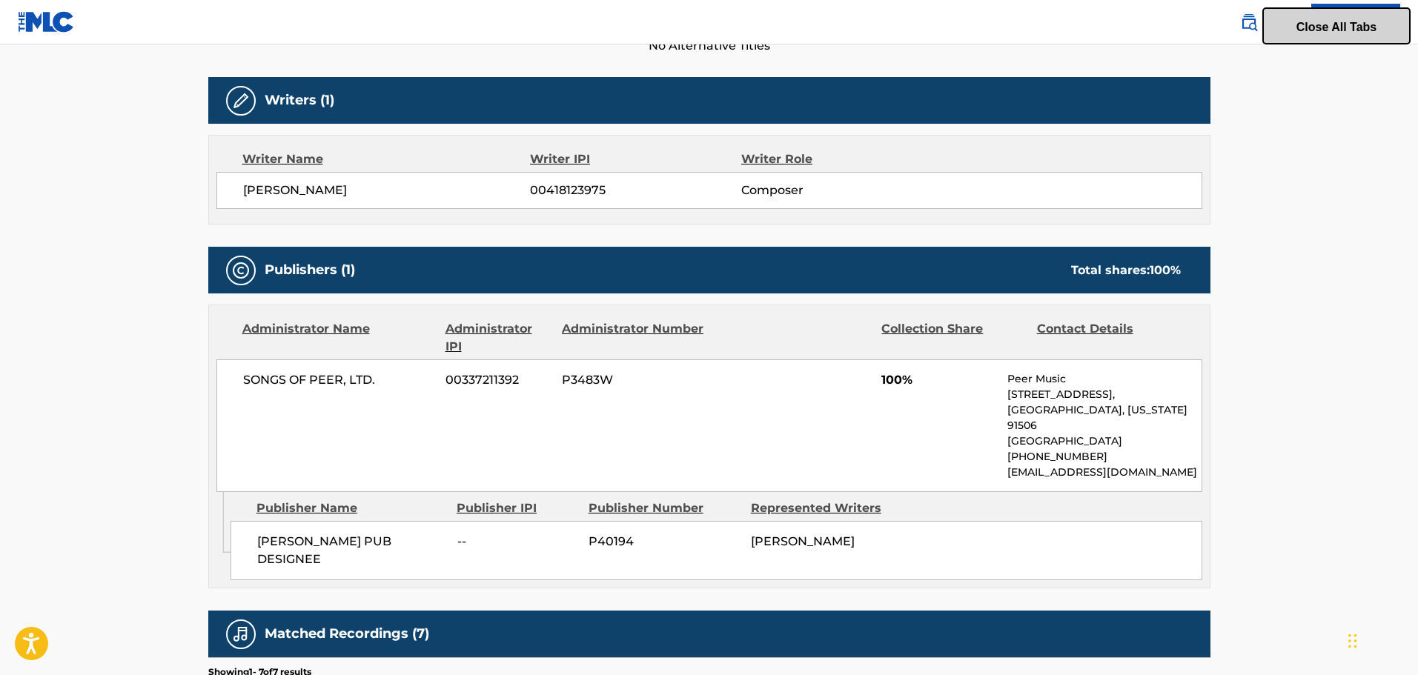
click at [1089, 465] on p "[EMAIL_ADDRESS][DOMAIN_NAME]" at bounding box center [1103, 473] width 193 height 16
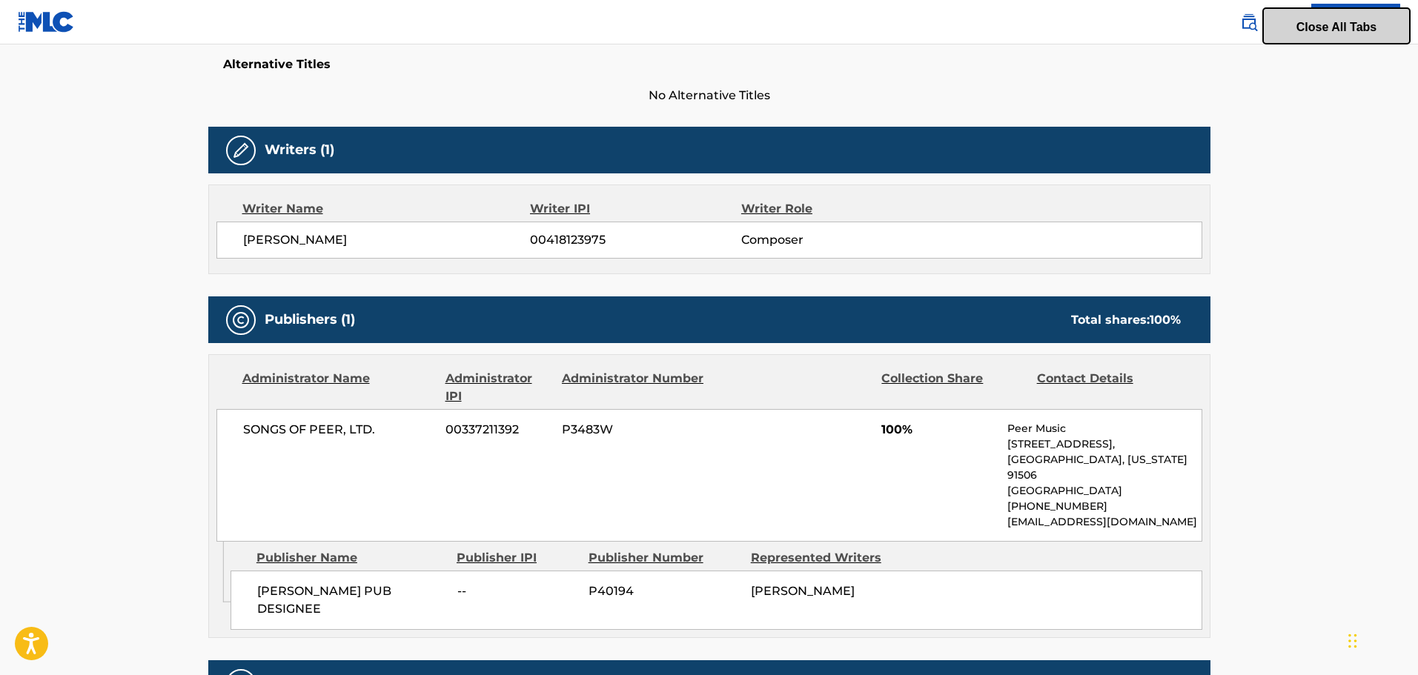
scroll to position [394, 0]
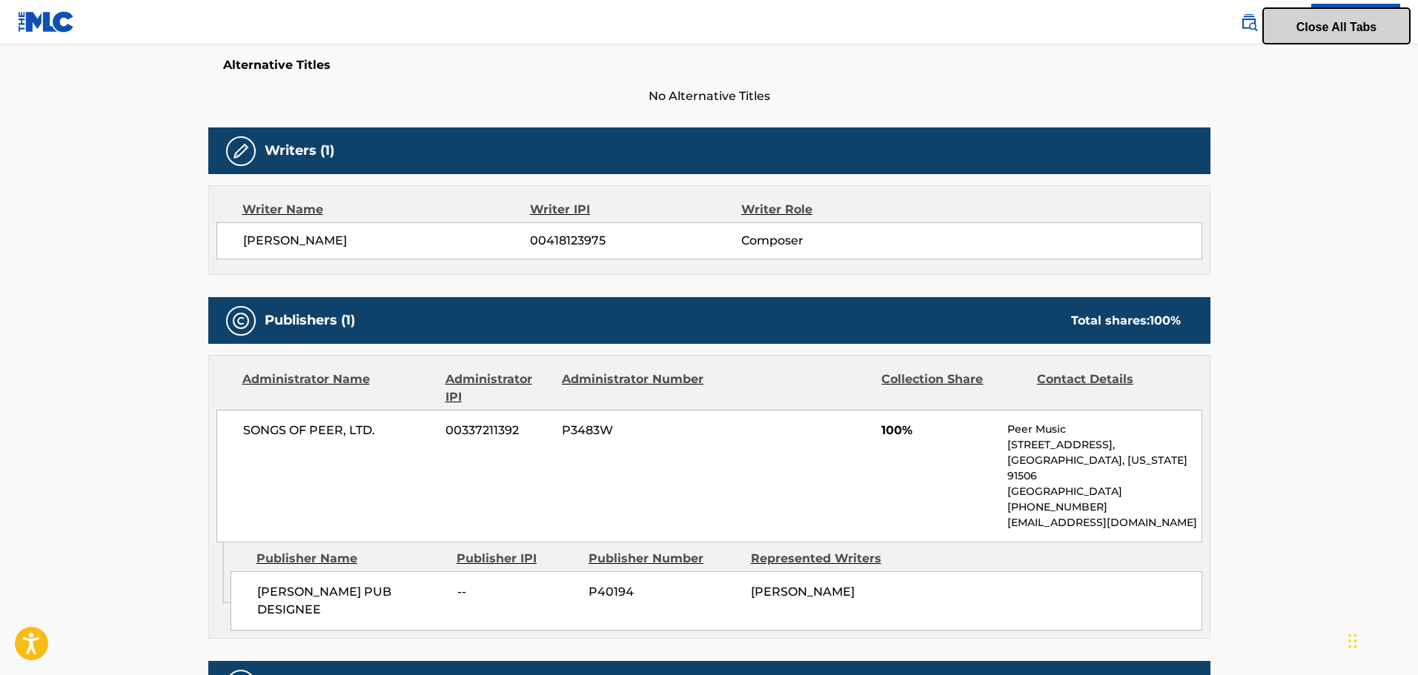
click at [1053, 465] on p "[GEOGRAPHIC_DATA], [US_STATE] 91506" at bounding box center [1103, 468] width 193 height 31
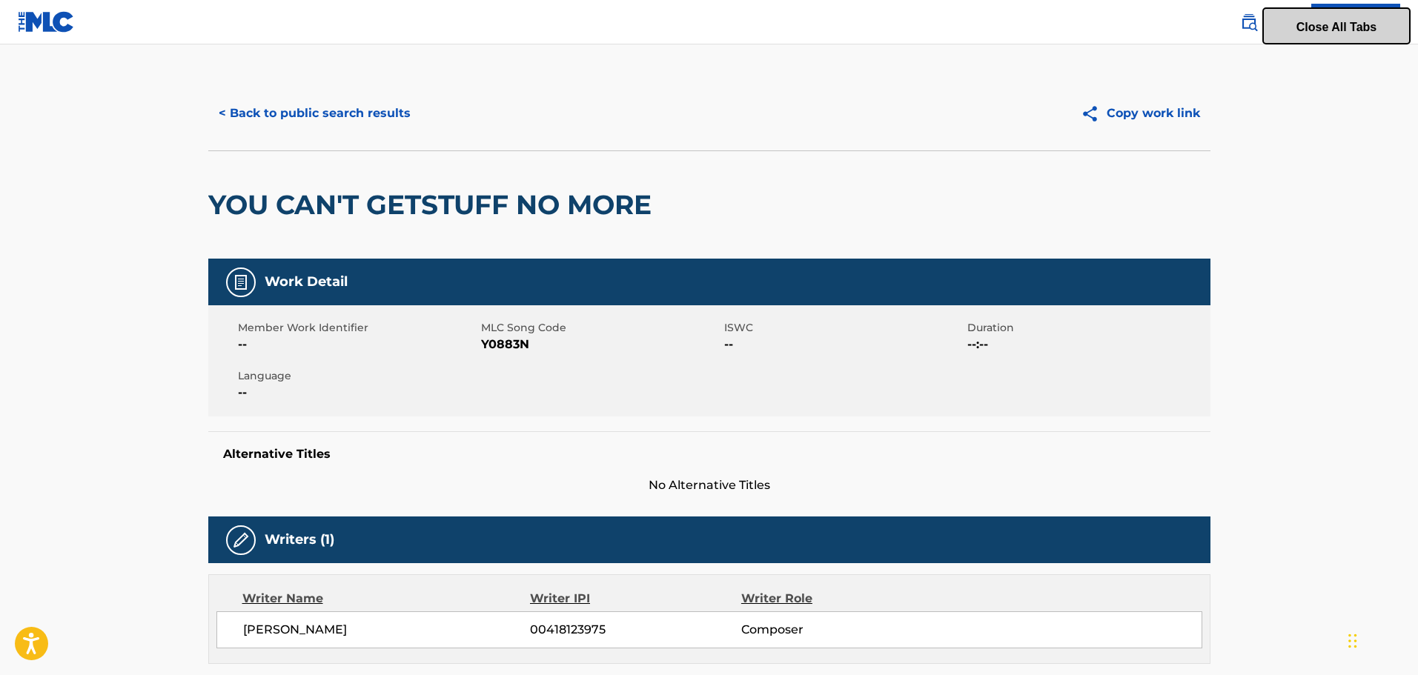
scroll to position [0, 0]
